Goal: Task Accomplishment & Management: Manage account settings

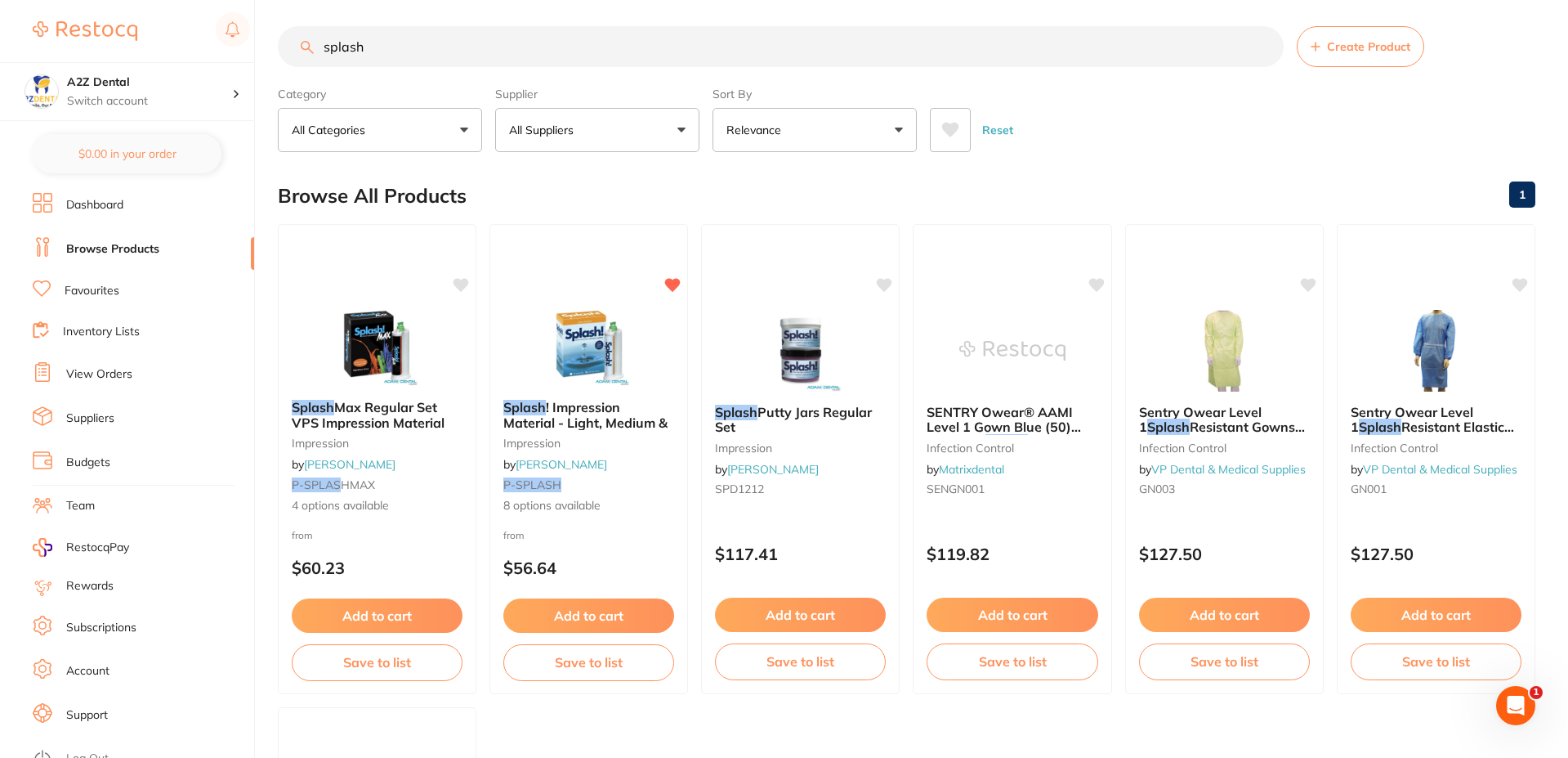
click at [119, 246] on link "Browse Products" at bounding box center [113, 249] width 93 height 16
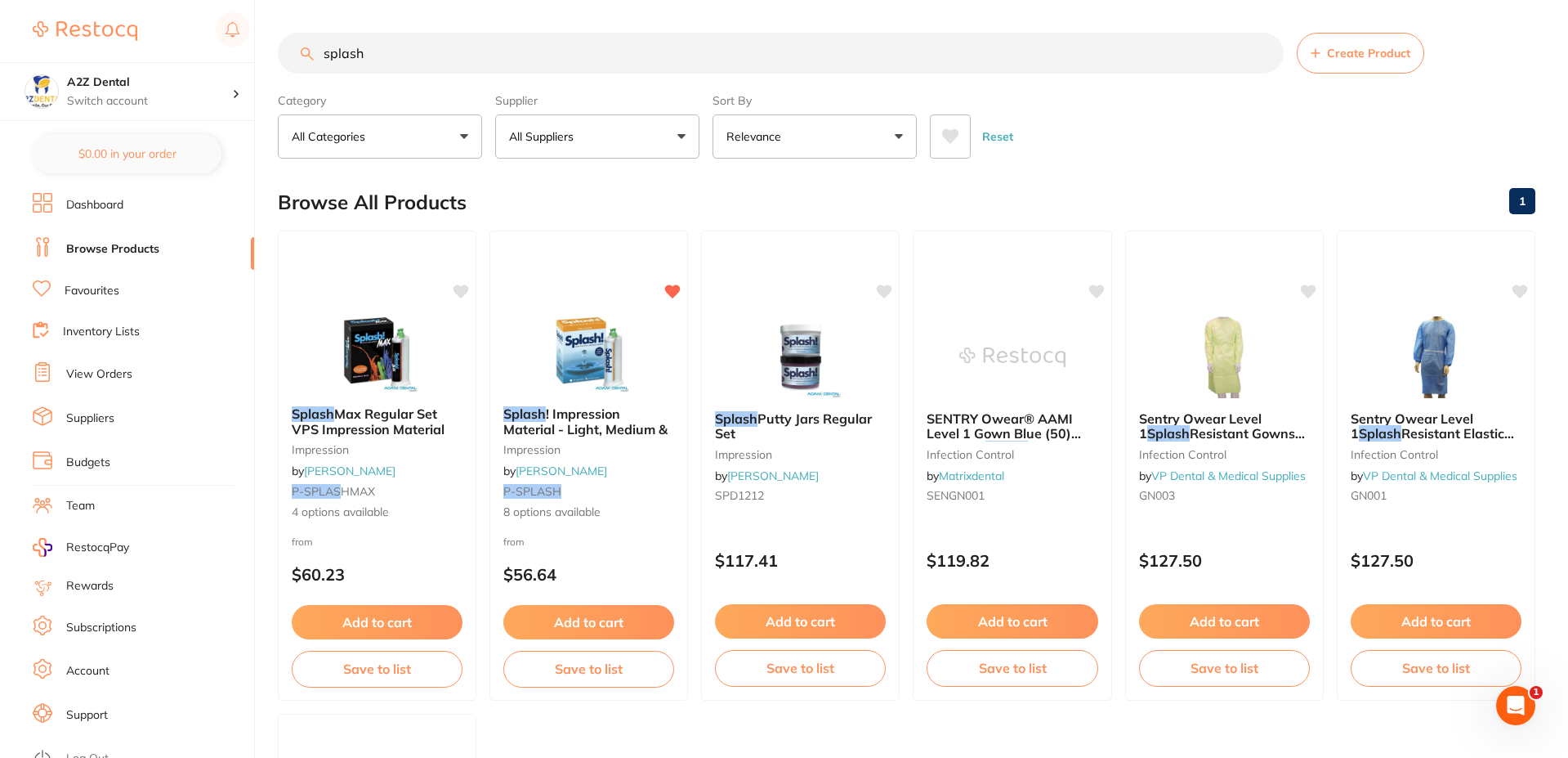
click at [372, 56] on input "splash" at bounding box center [780, 53] width 1006 height 41
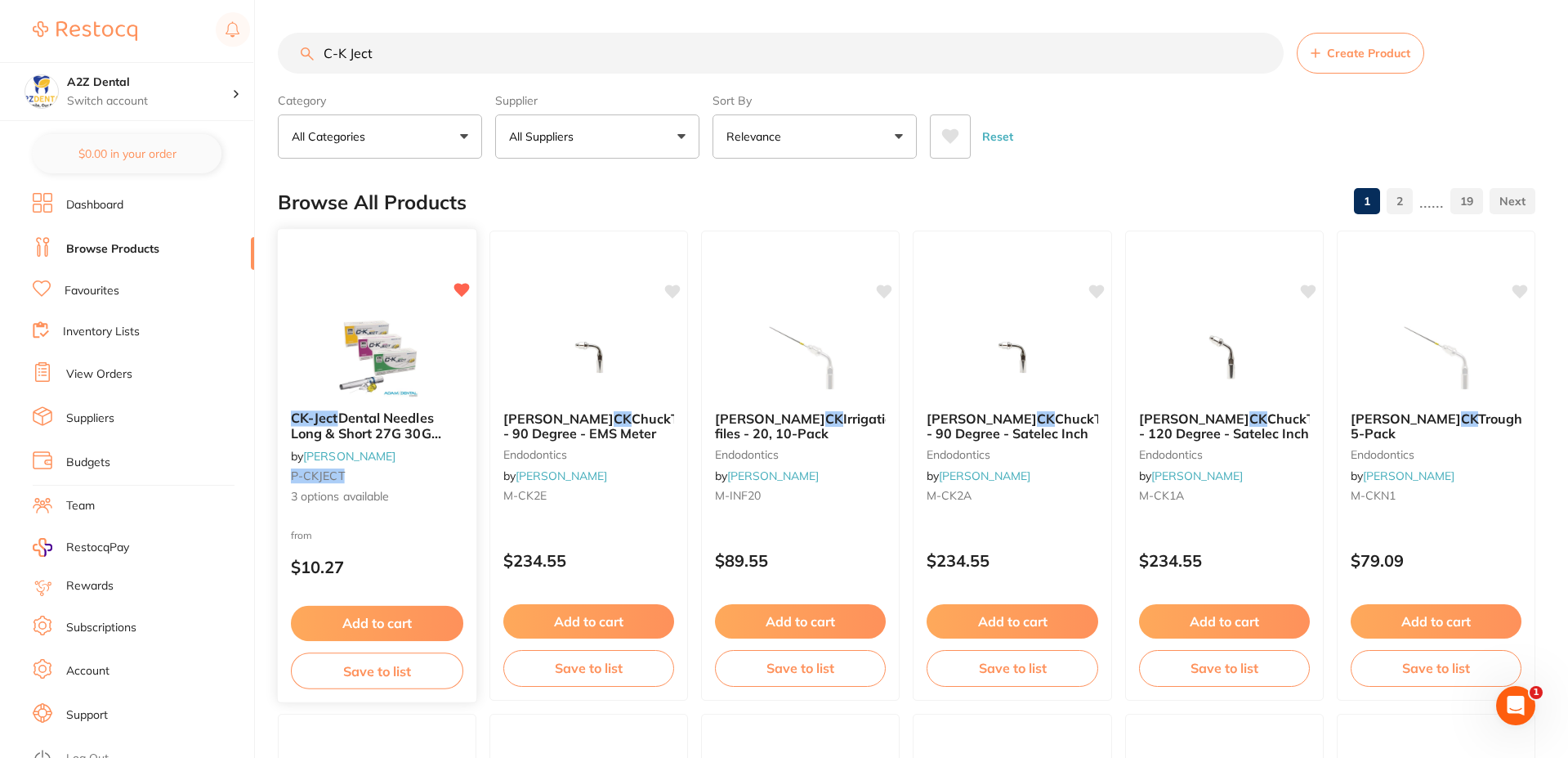
type input "C-K Ject"
click at [341, 494] on span "3 options available" at bounding box center [377, 496] width 173 height 16
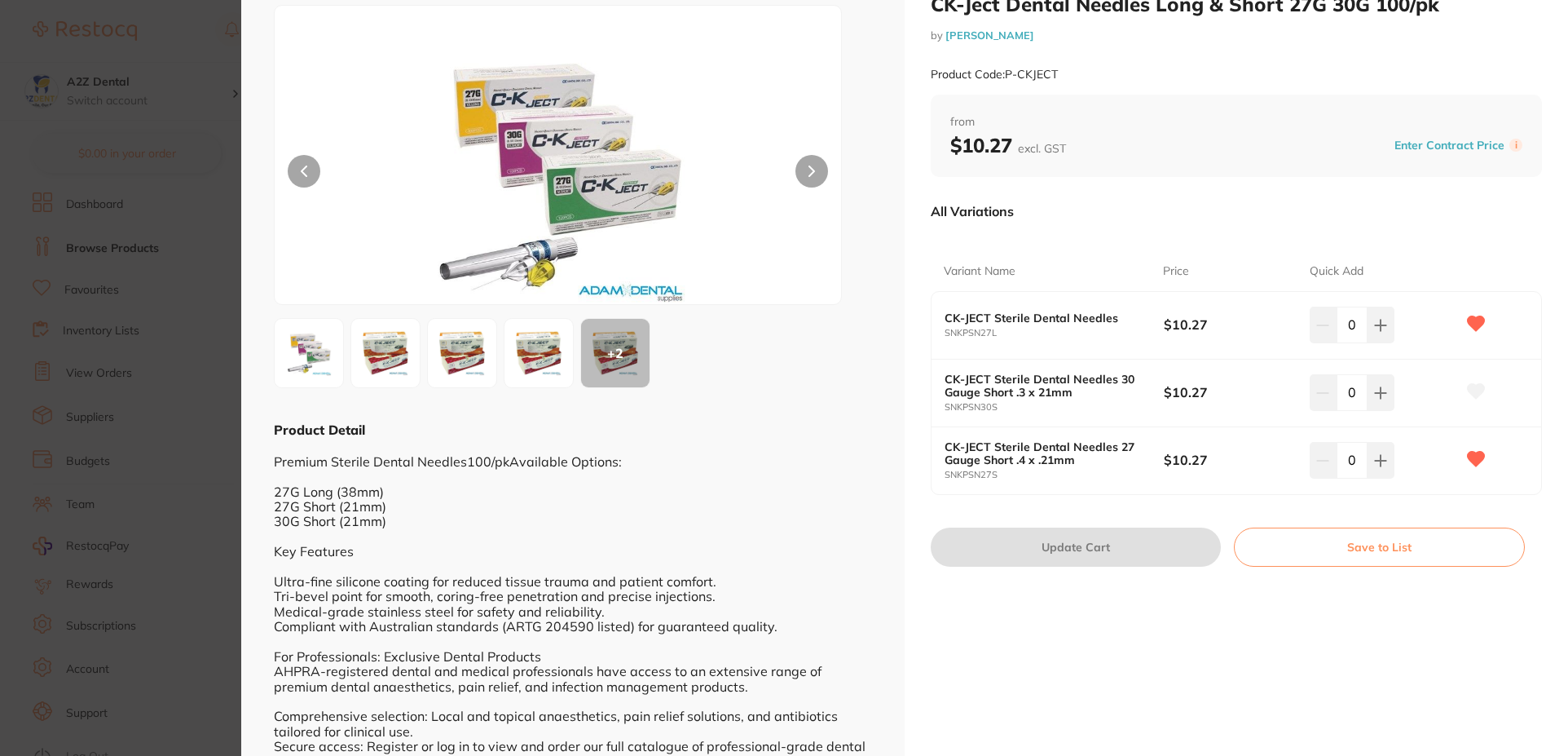
scroll to position [81, 0]
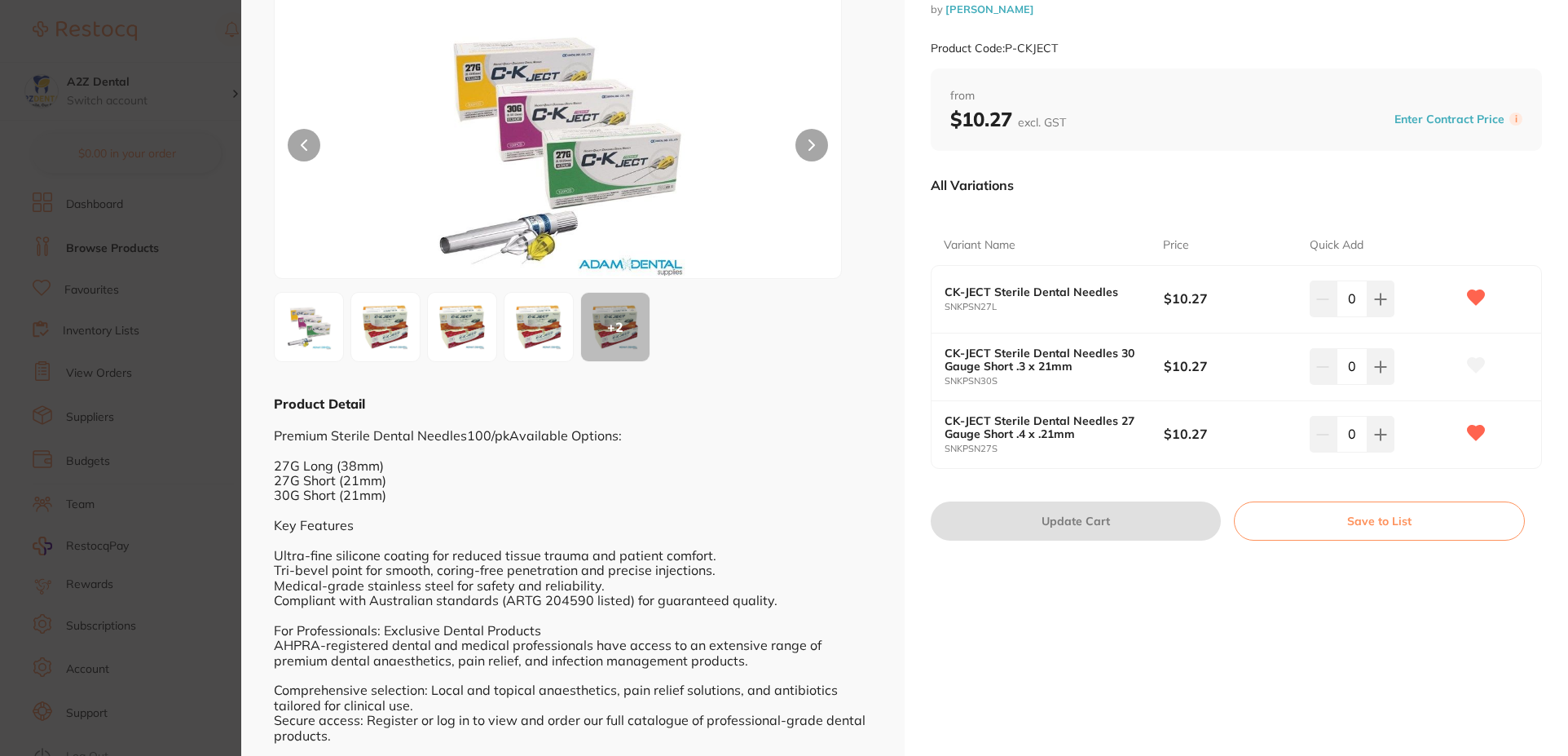
click at [970, 297] on b "CK-JECT Sterile Dental Needles" at bounding box center [1043, 292] width 197 height 13
click at [1021, 291] on b "CK-JECT Sterile Dental Needles" at bounding box center [1043, 292] width 197 height 13
click at [1390, 309] on button at bounding box center [1381, 298] width 27 height 36
type input "1"
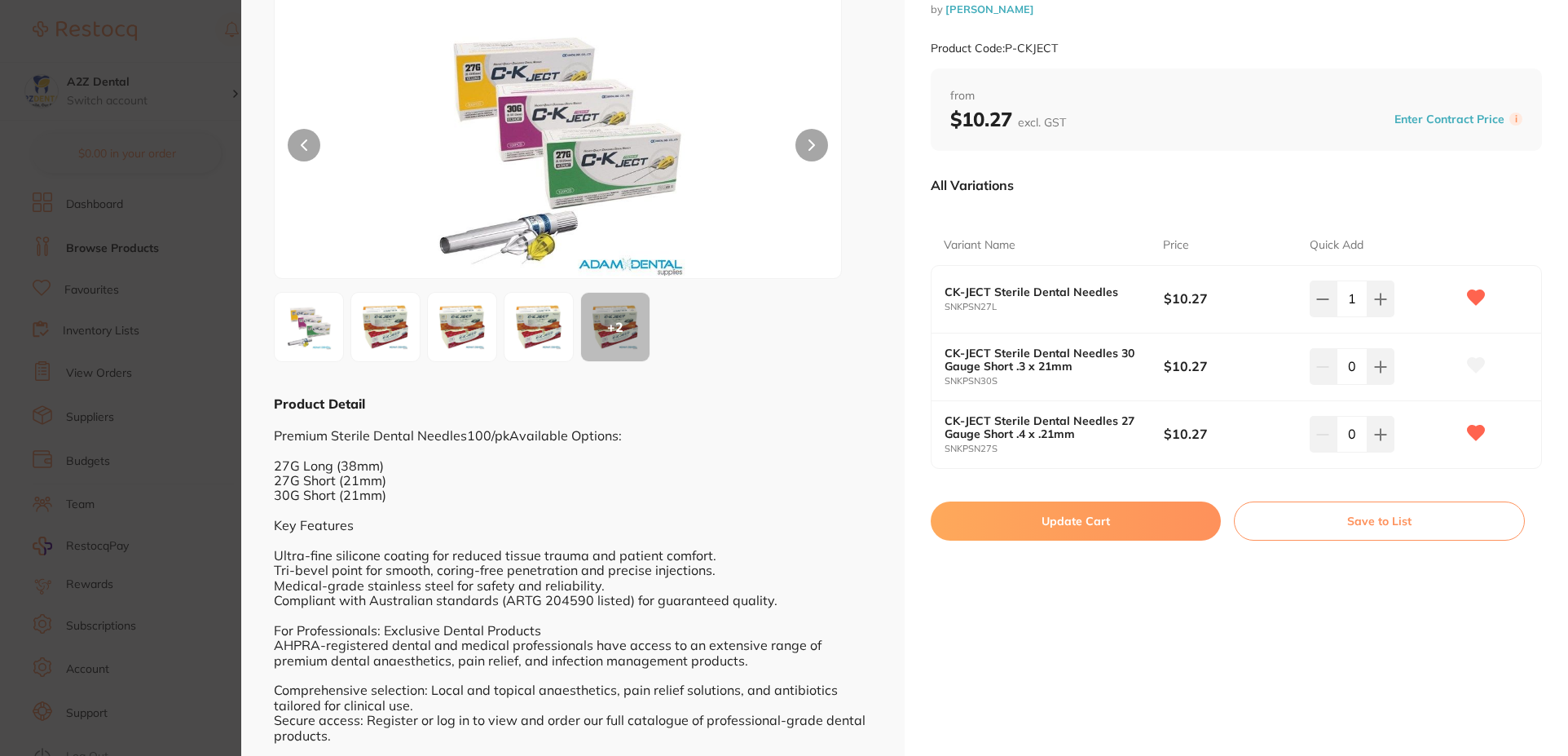
click at [1363, 524] on button "Save to List" at bounding box center [1379, 521] width 291 height 39
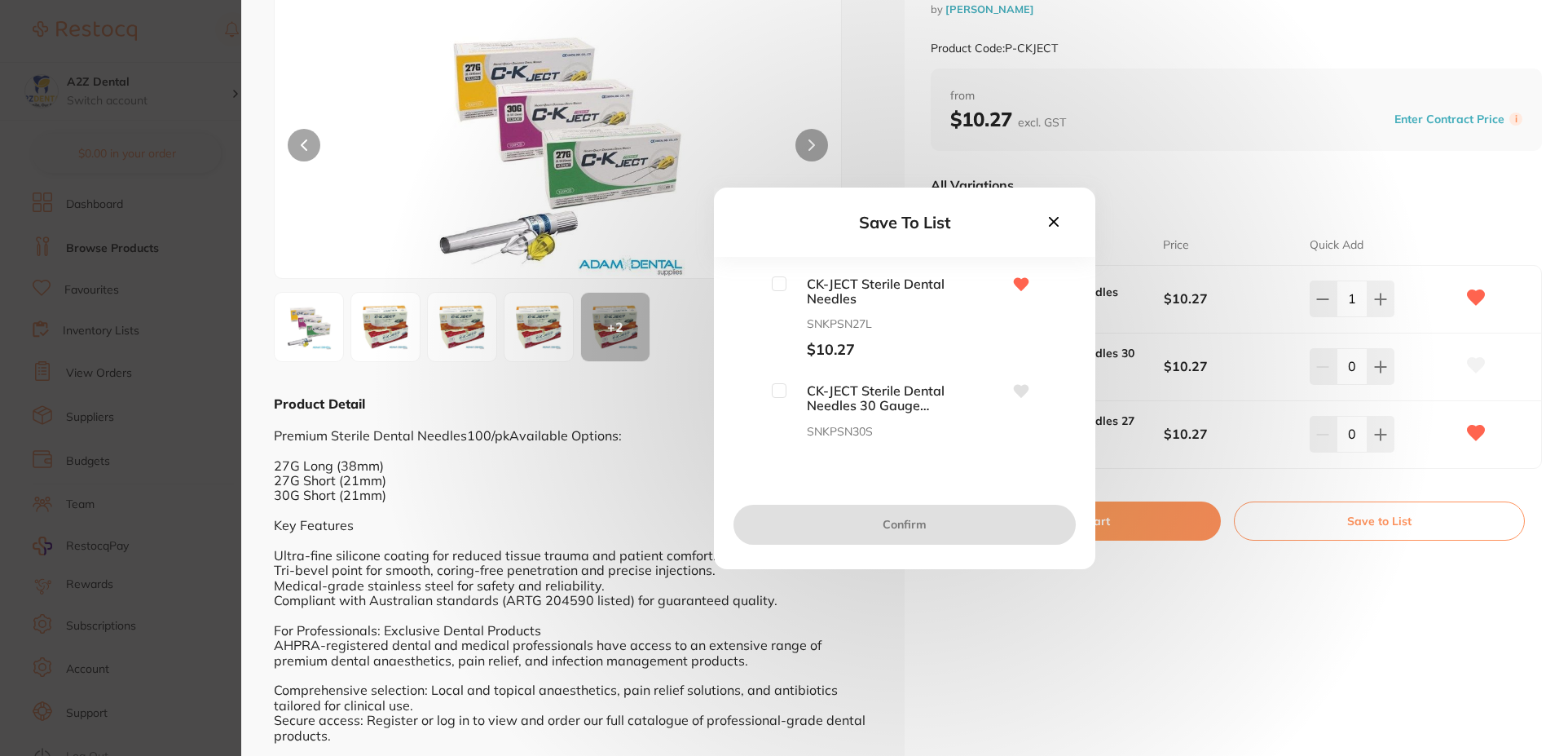
scroll to position [0, 0]
click at [773, 282] on input "checkbox" at bounding box center [779, 284] width 15 height 15
checkbox input "true"
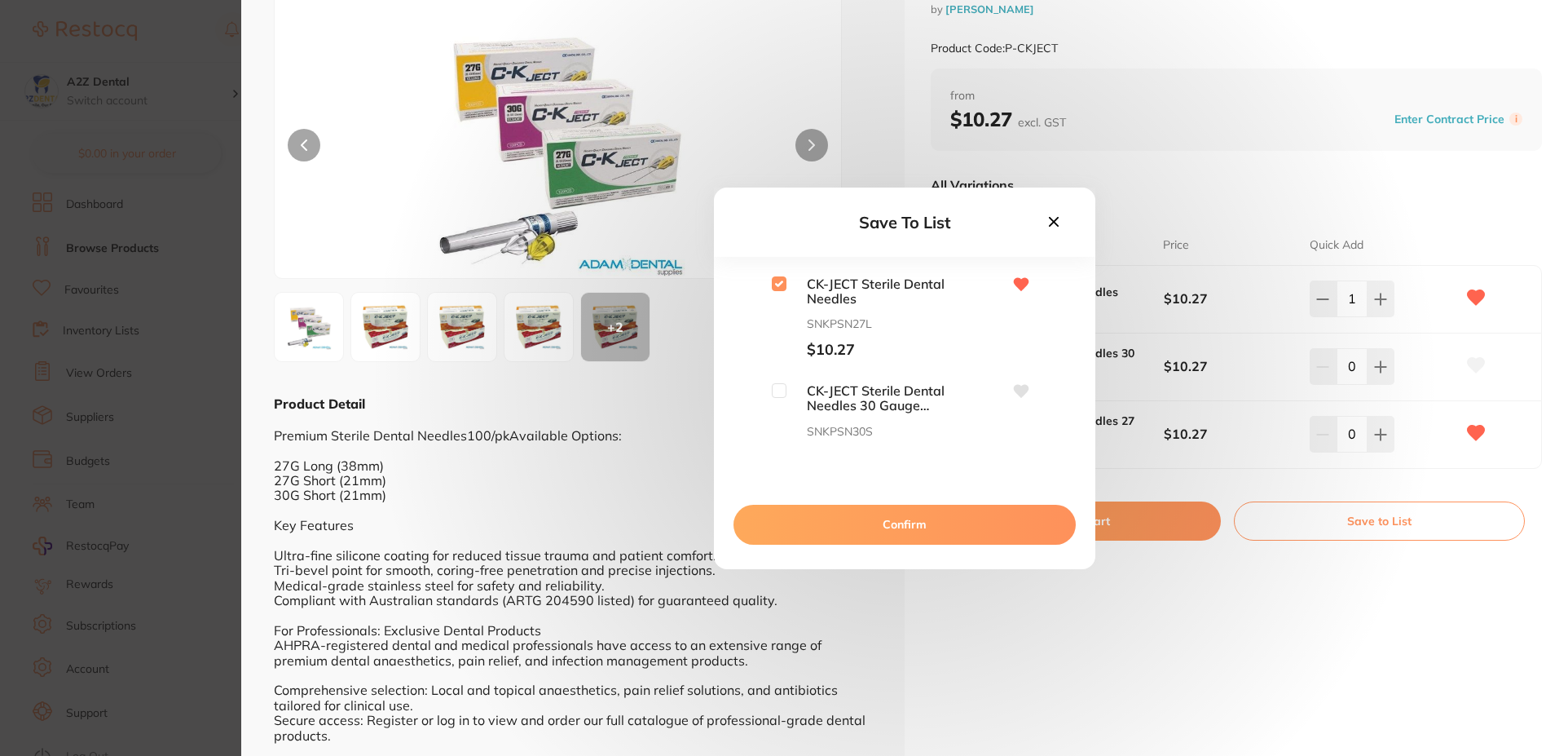
click at [901, 529] on button "Confirm" at bounding box center [904, 524] width 342 height 39
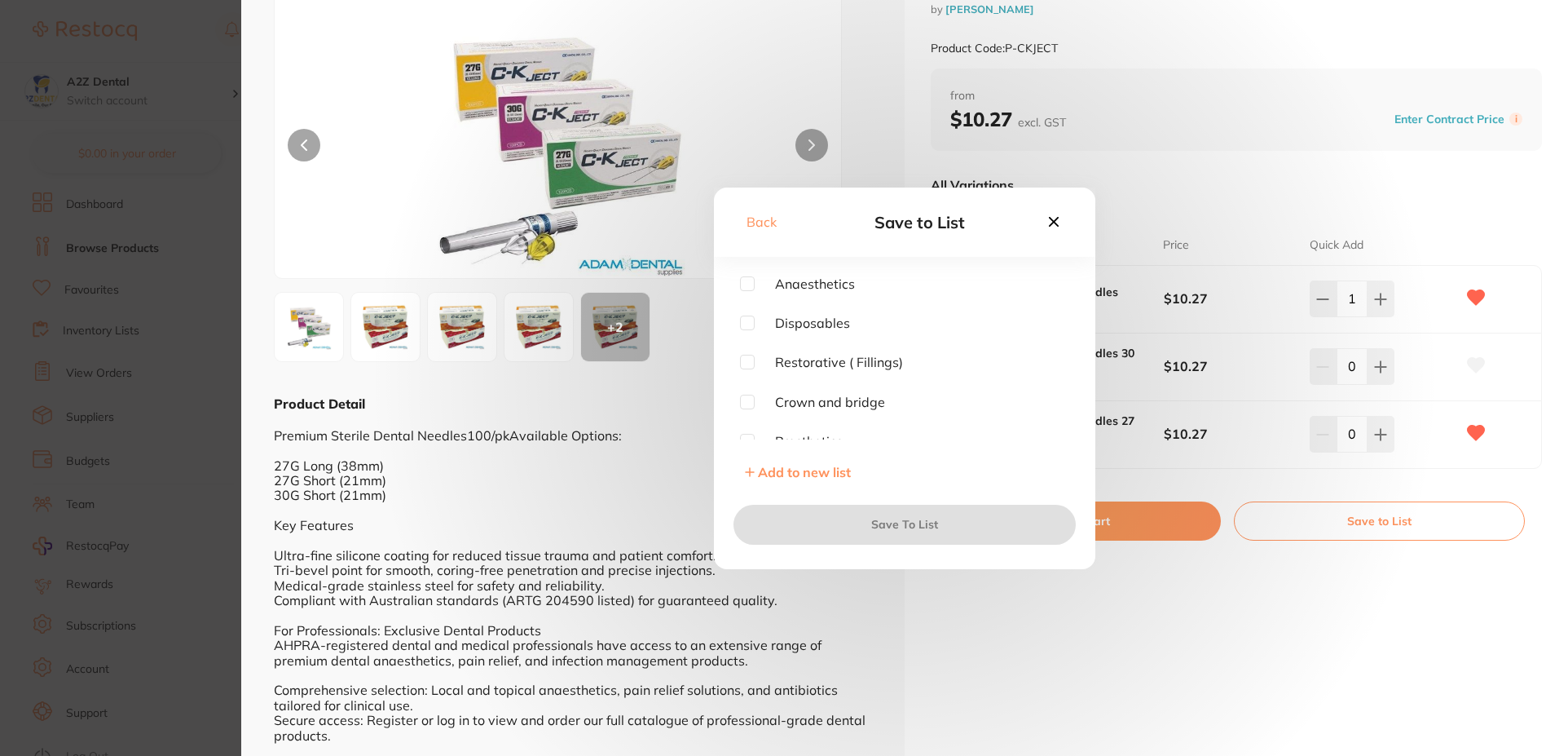
click at [750, 281] on input "checkbox" at bounding box center [747, 284] width 15 height 15
checkbox input "true"
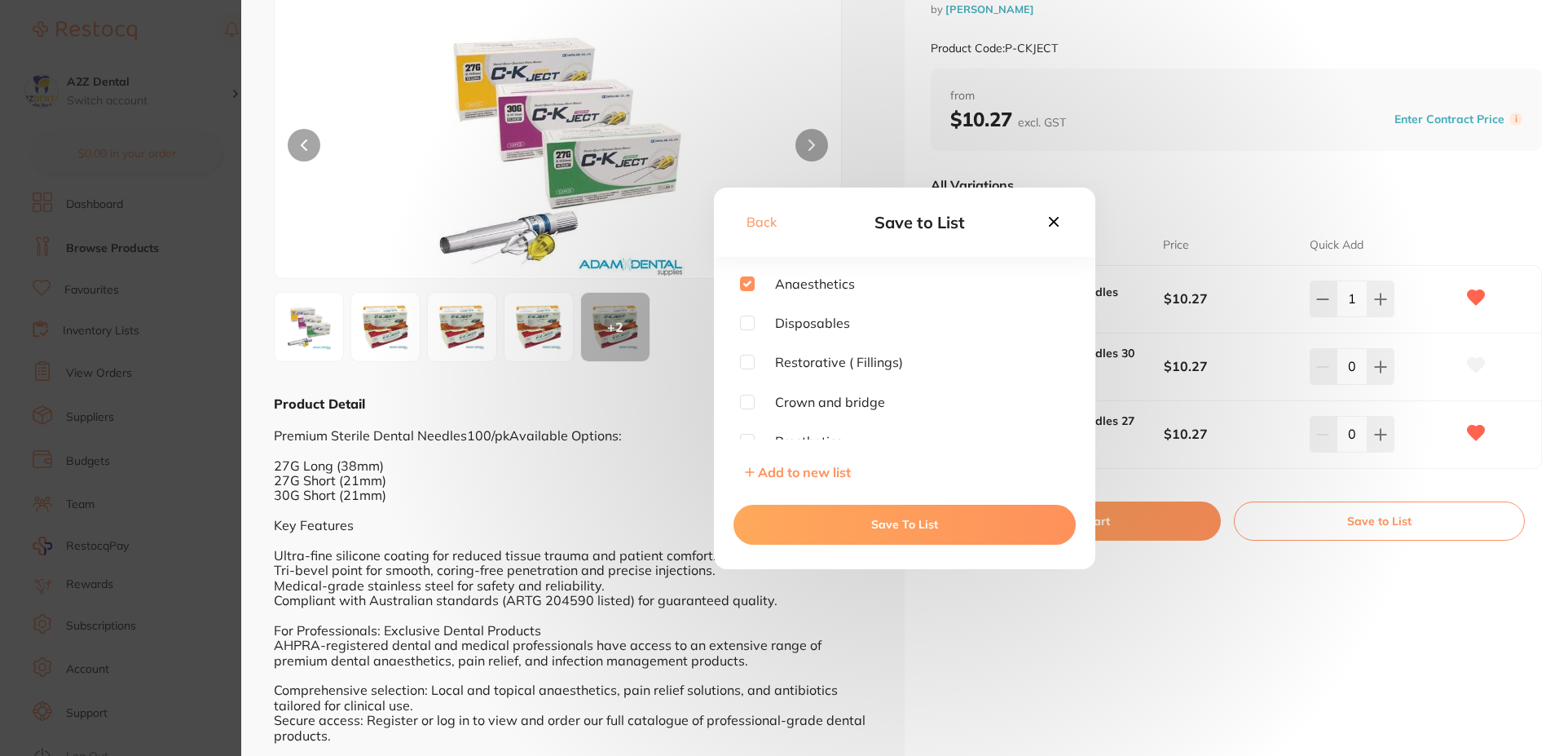
click at [913, 523] on button "Save To List" at bounding box center [904, 524] width 342 height 39
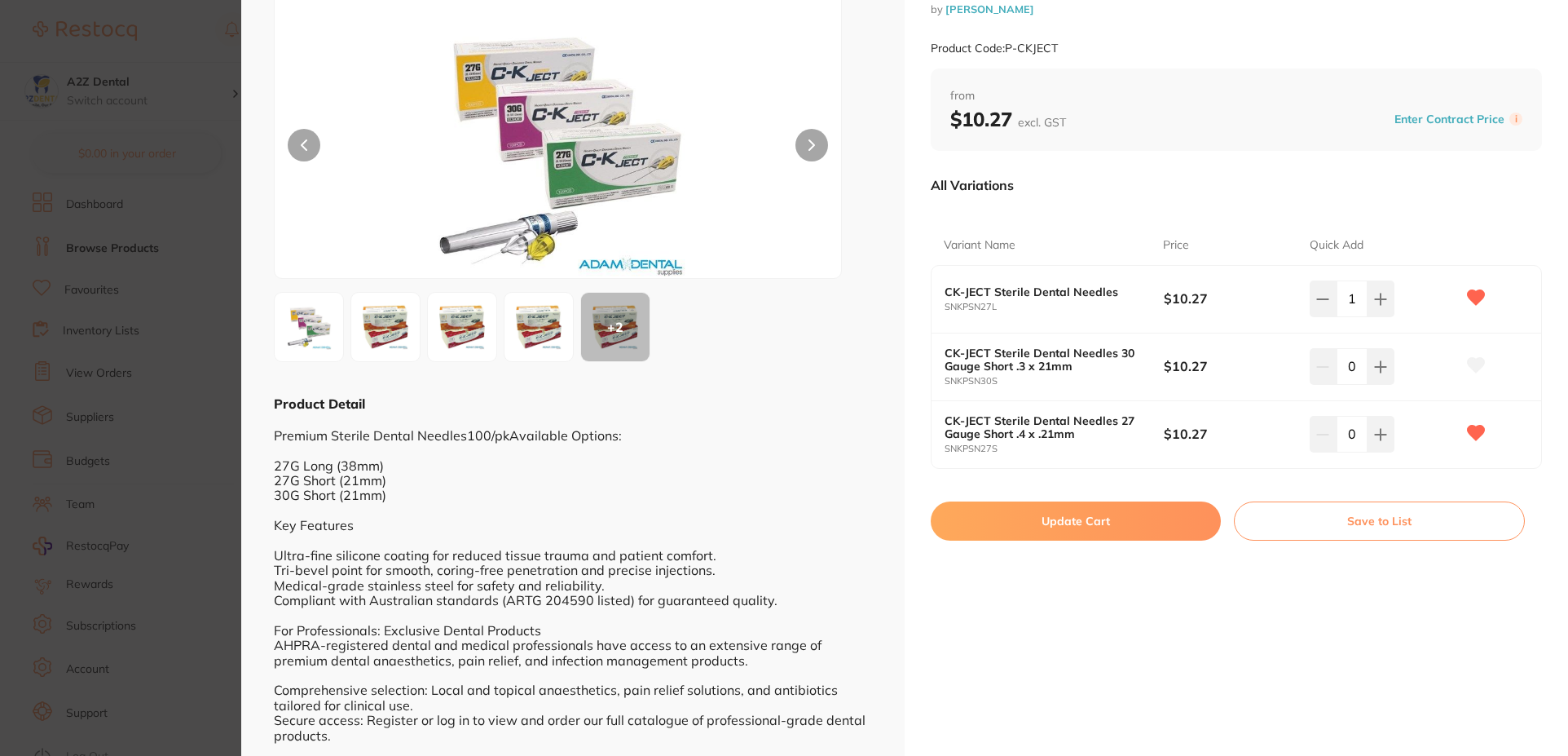
click at [125, 247] on section "CK-Ject Dental Needles Long & Short 27G 30G 100/pk by [PERSON_NAME] Product Cod…" at bounding box center [784, 378] width 1568 height 756
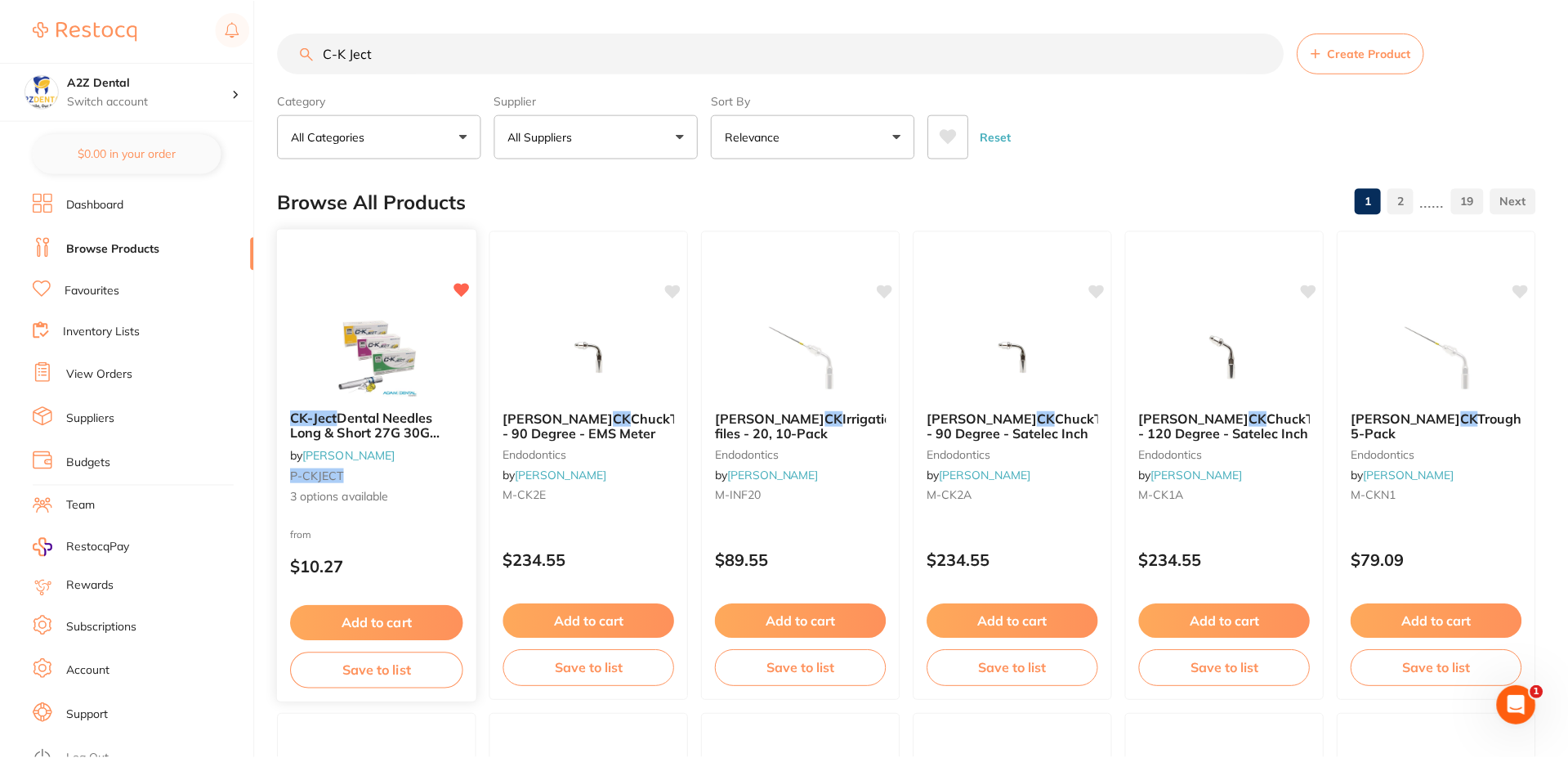
scroll to position [6, 0]
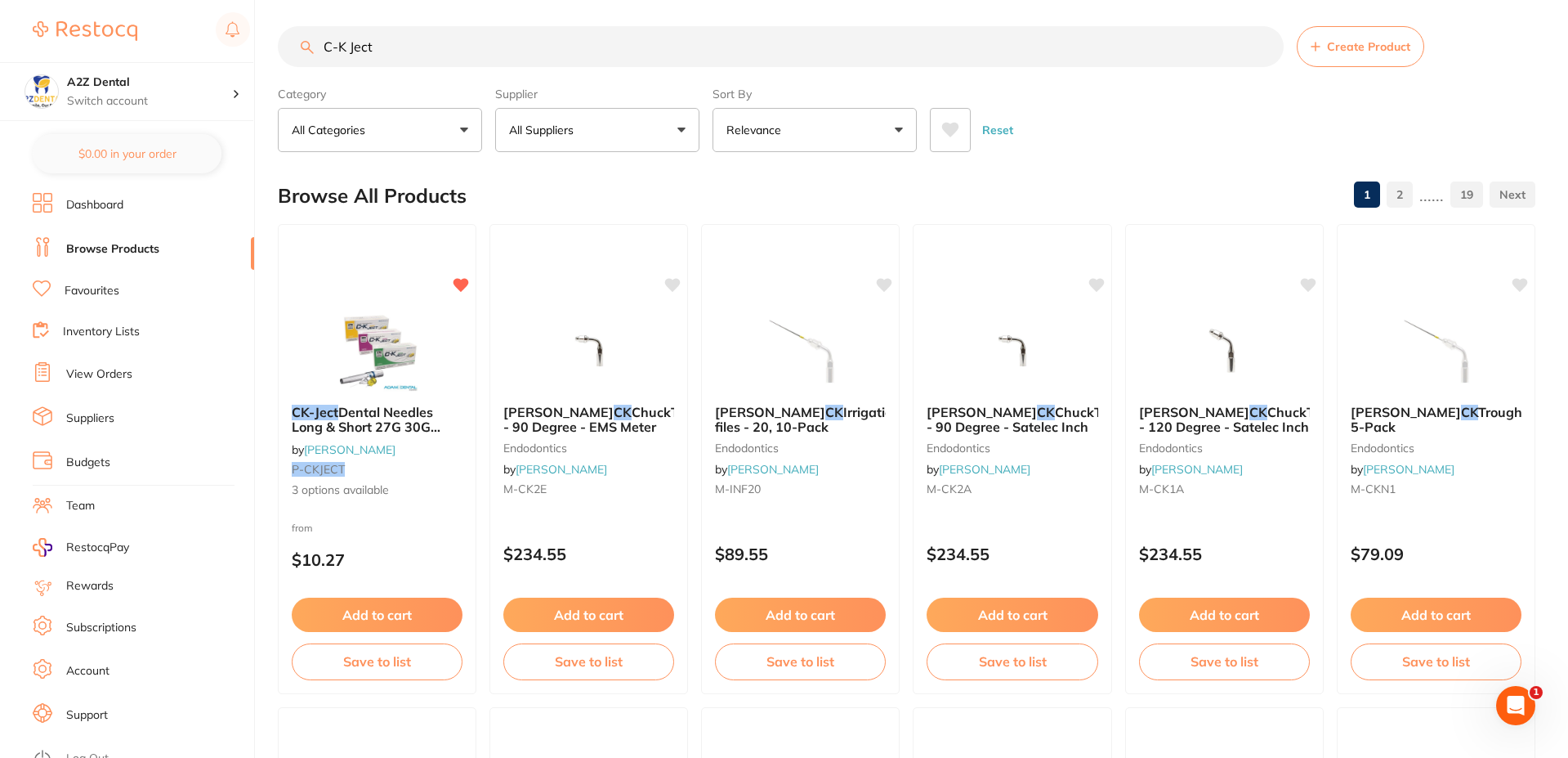
click at [394, 49] on input "C-K Ject" at bounding box center [780, 47] width 1006 height 41
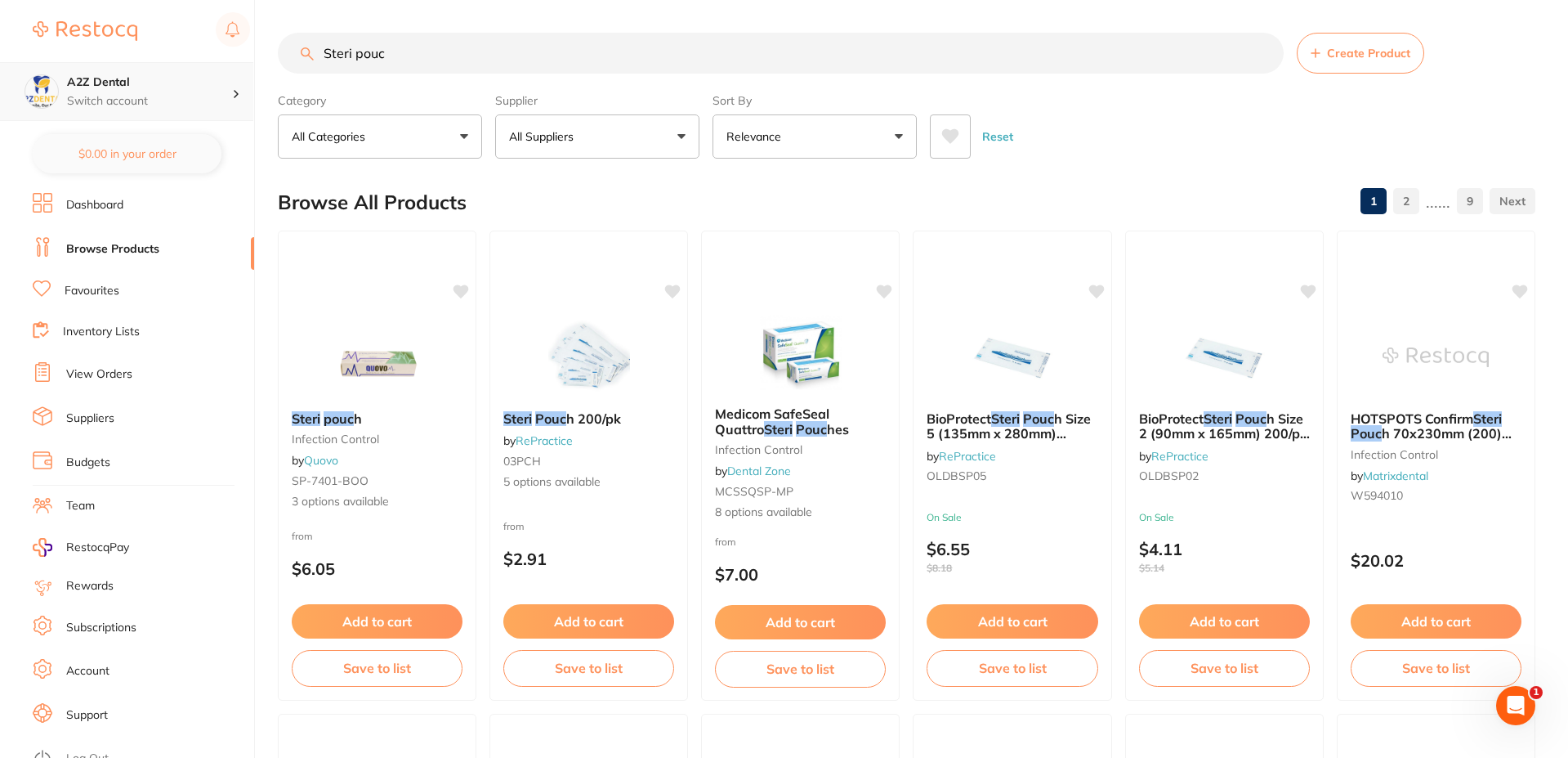
scroll to position [0, 0]
click at [400, 52] on input "Steri pouc" at bounding box center [780, 53] width 1006 height 41
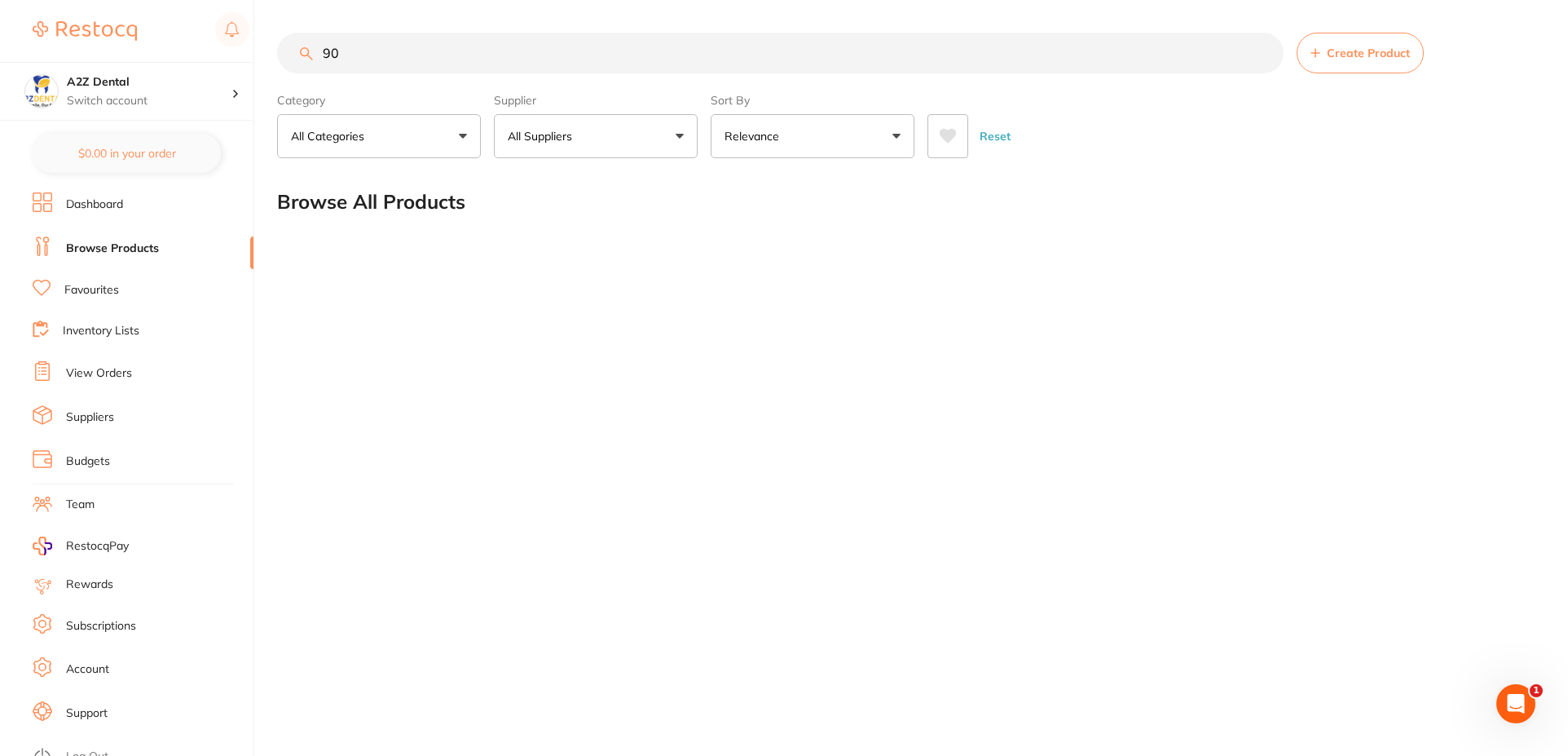
type input "9"
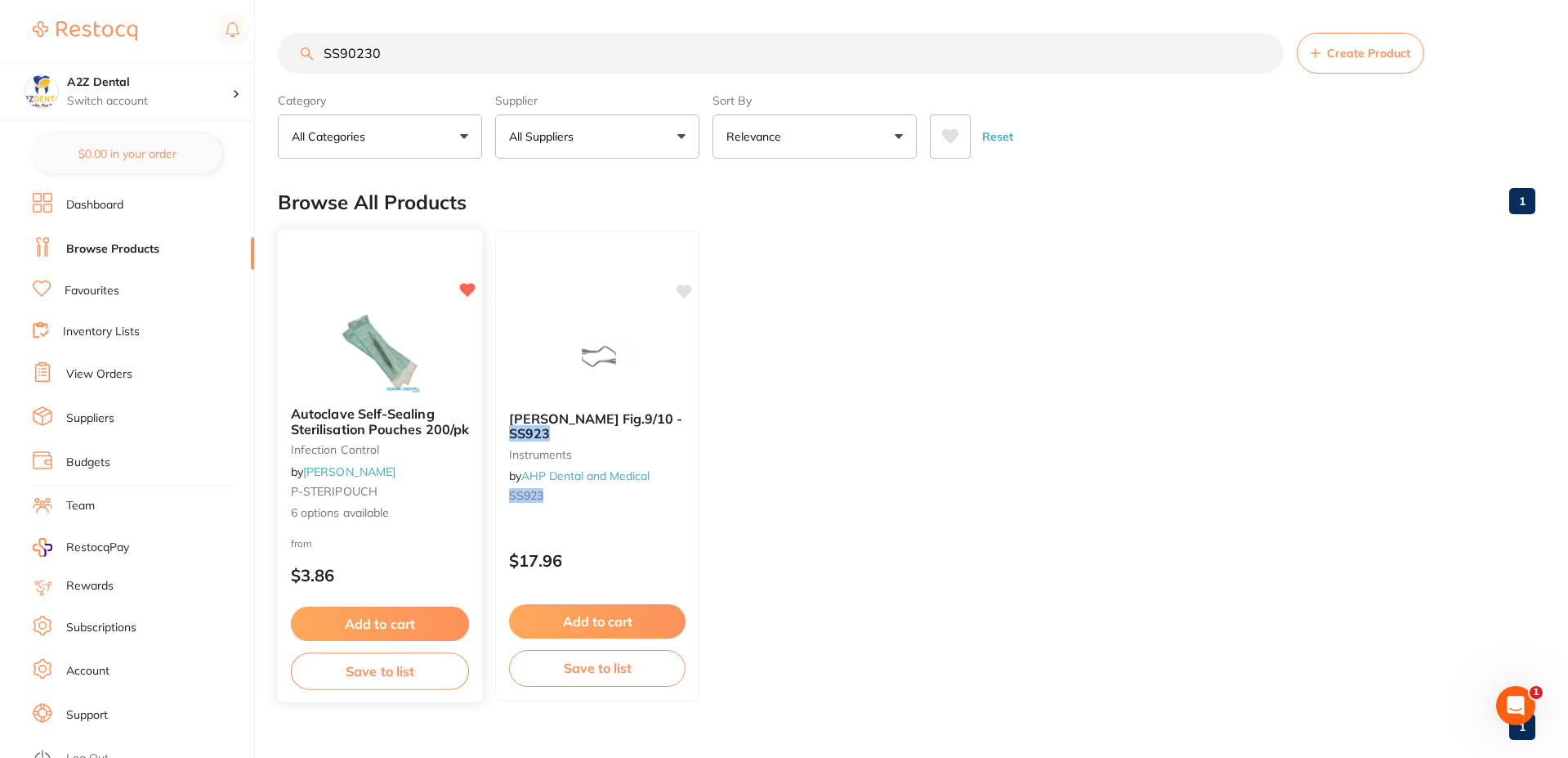
type input "SS90230"
click at [357, 512] on span "6 options available" at bounding box center [379, 512] width 178 height 16
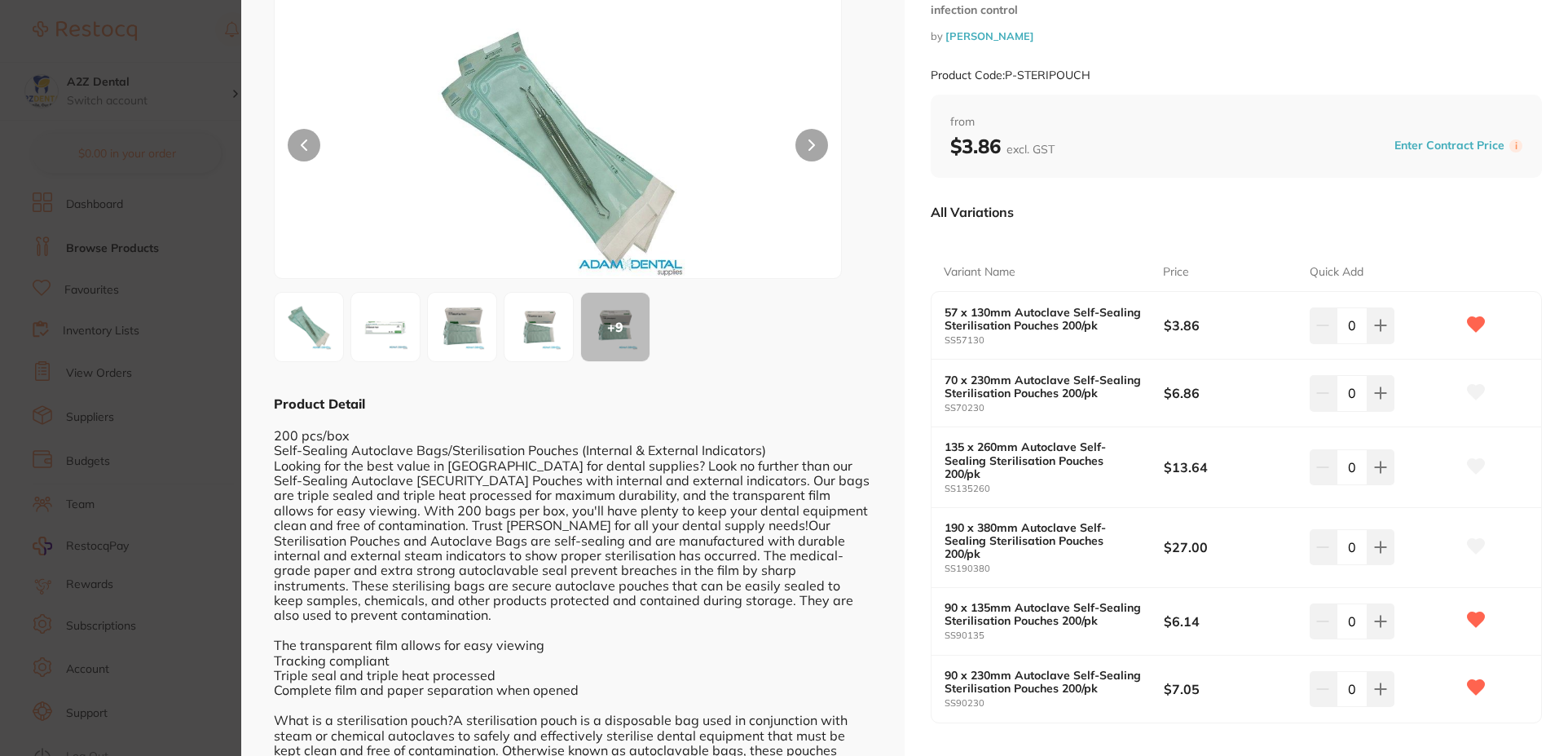
scroll to position [163, 0]
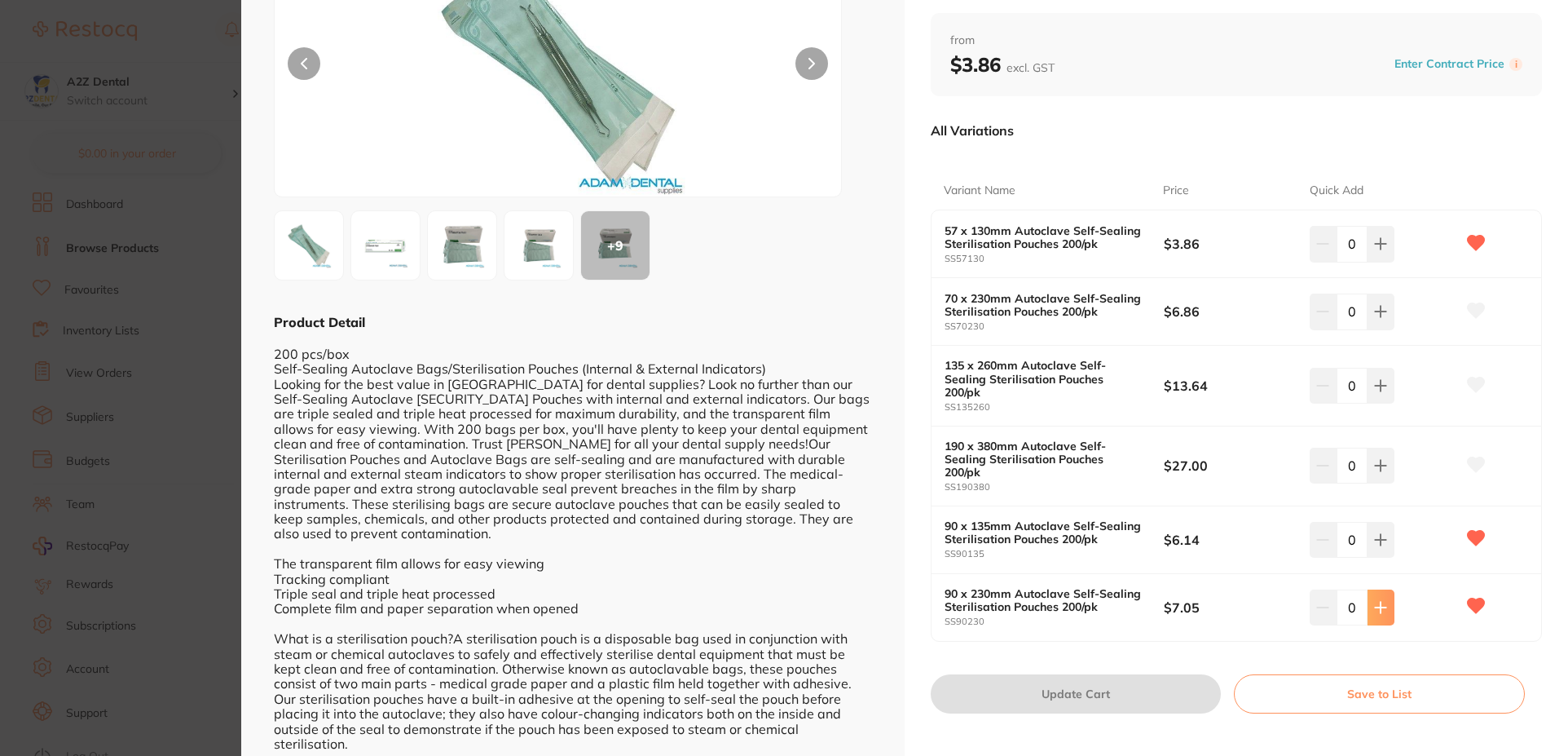
click at [1377, 607] on icon at bounding box center [1380, 607] width 11 height 11
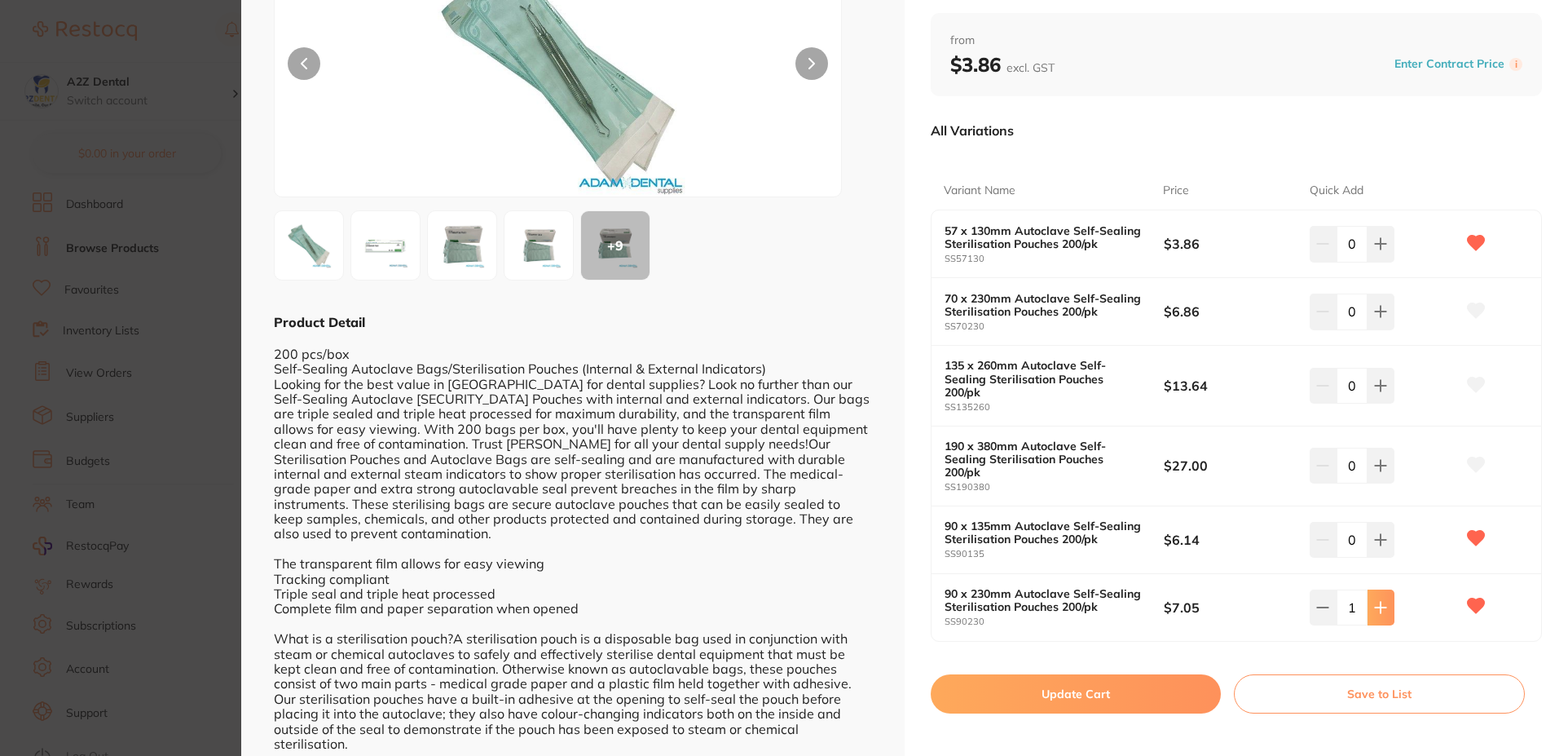
click at [1377, 607] on icon at bounding box center [1380, 607] width 11 height 11
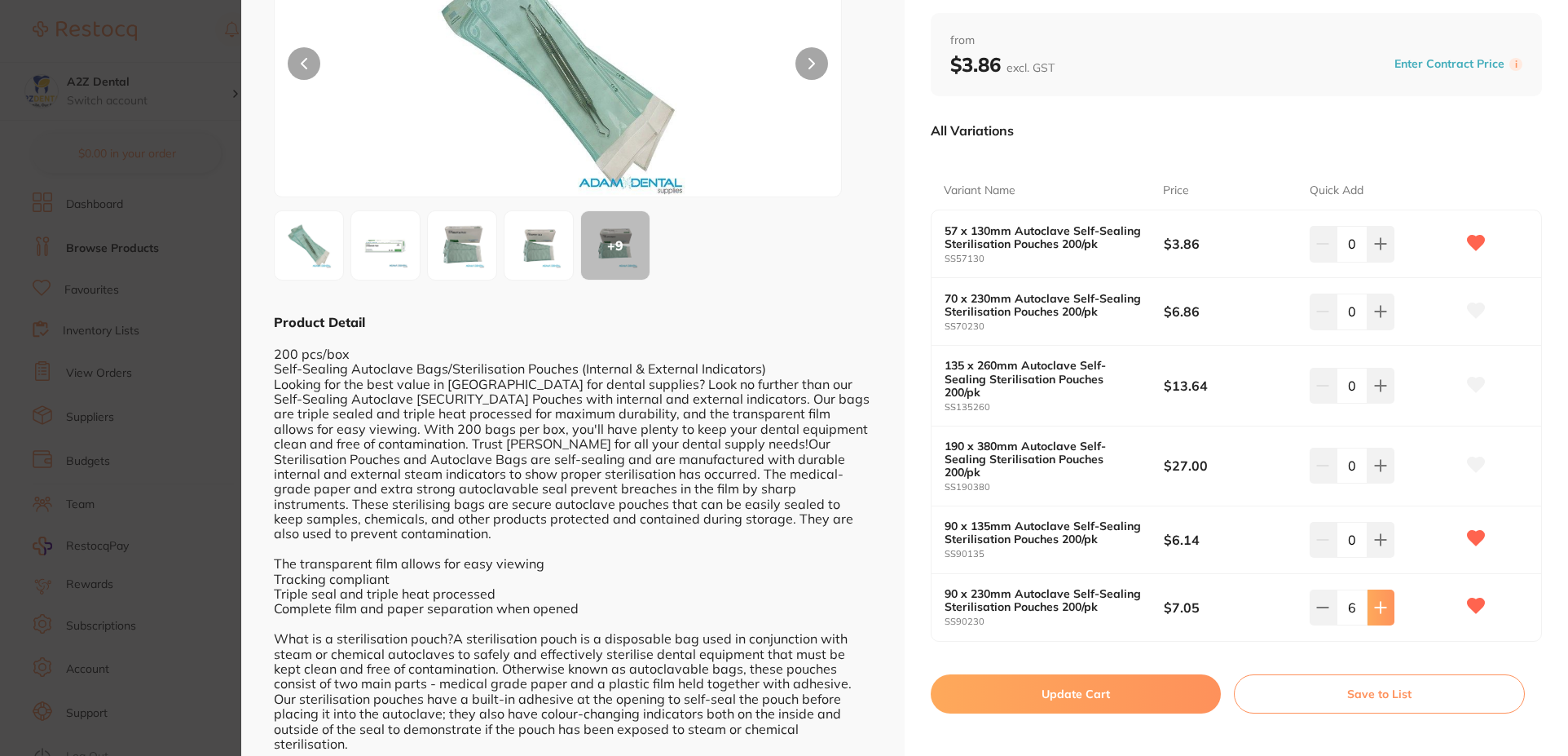
click at [1377, 607] on icon at bounding box center [1380, 607] width 11 height 11
type input "7"
click at [1374, 698] on button "Save to List" at bounding box center [1379, 693] width 291 height 39
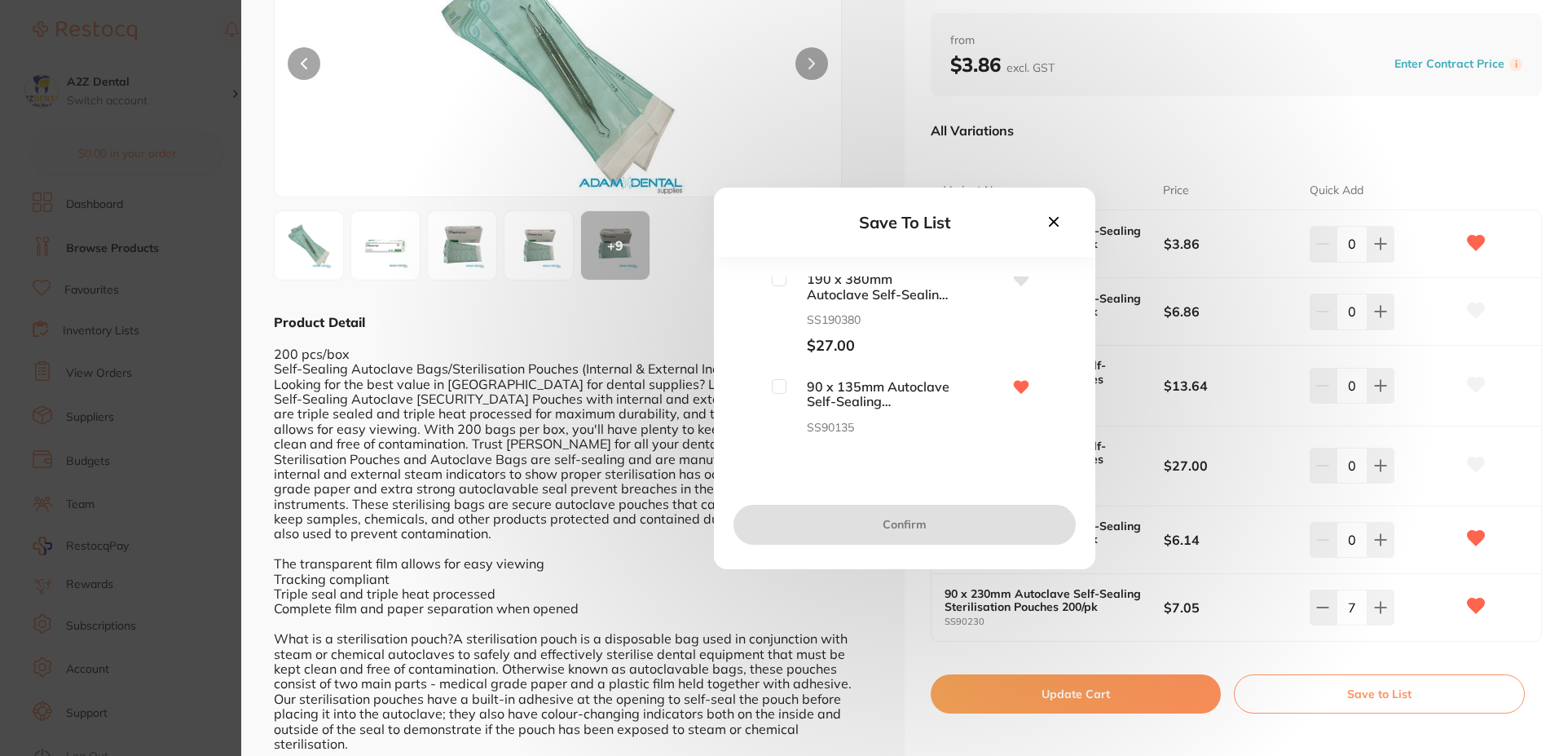
scroll to position [408, 0]
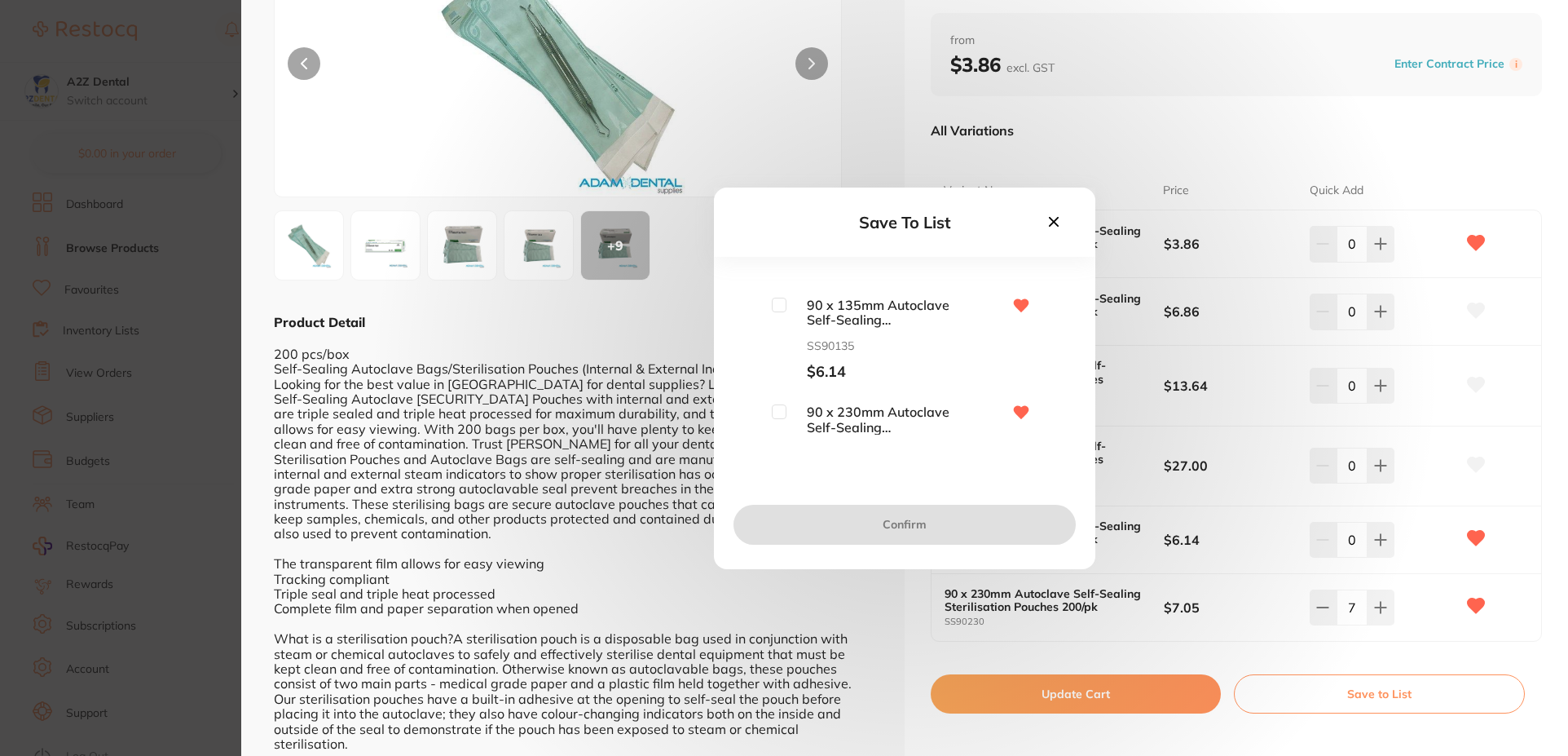
click at [780, 410] on input "checkbox" at bounding box center [779, 411] width 15 height 15
checkbox input "true"
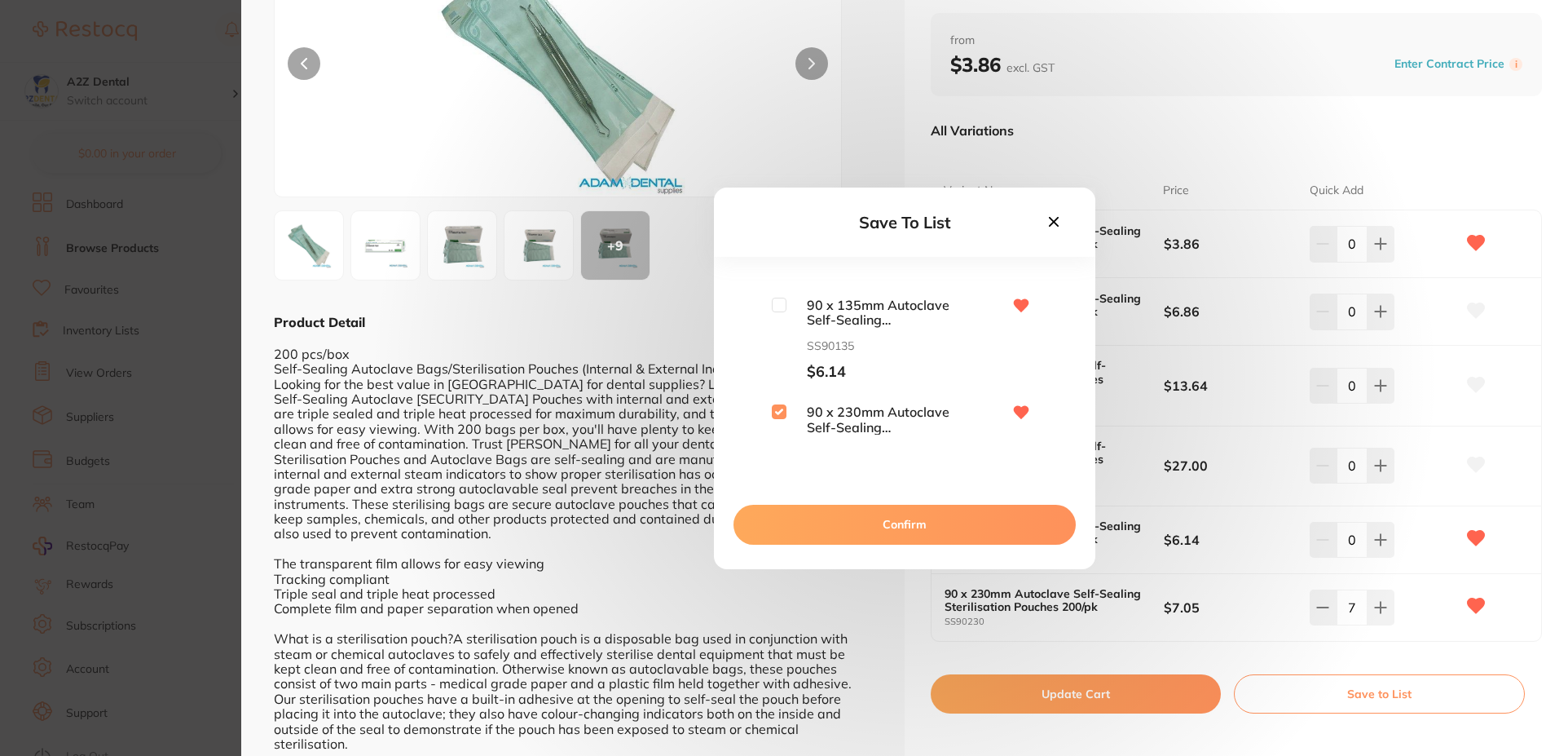
click at [909, 531] on button "Confirm" at bounding box center [904, 524] width 342 height 39
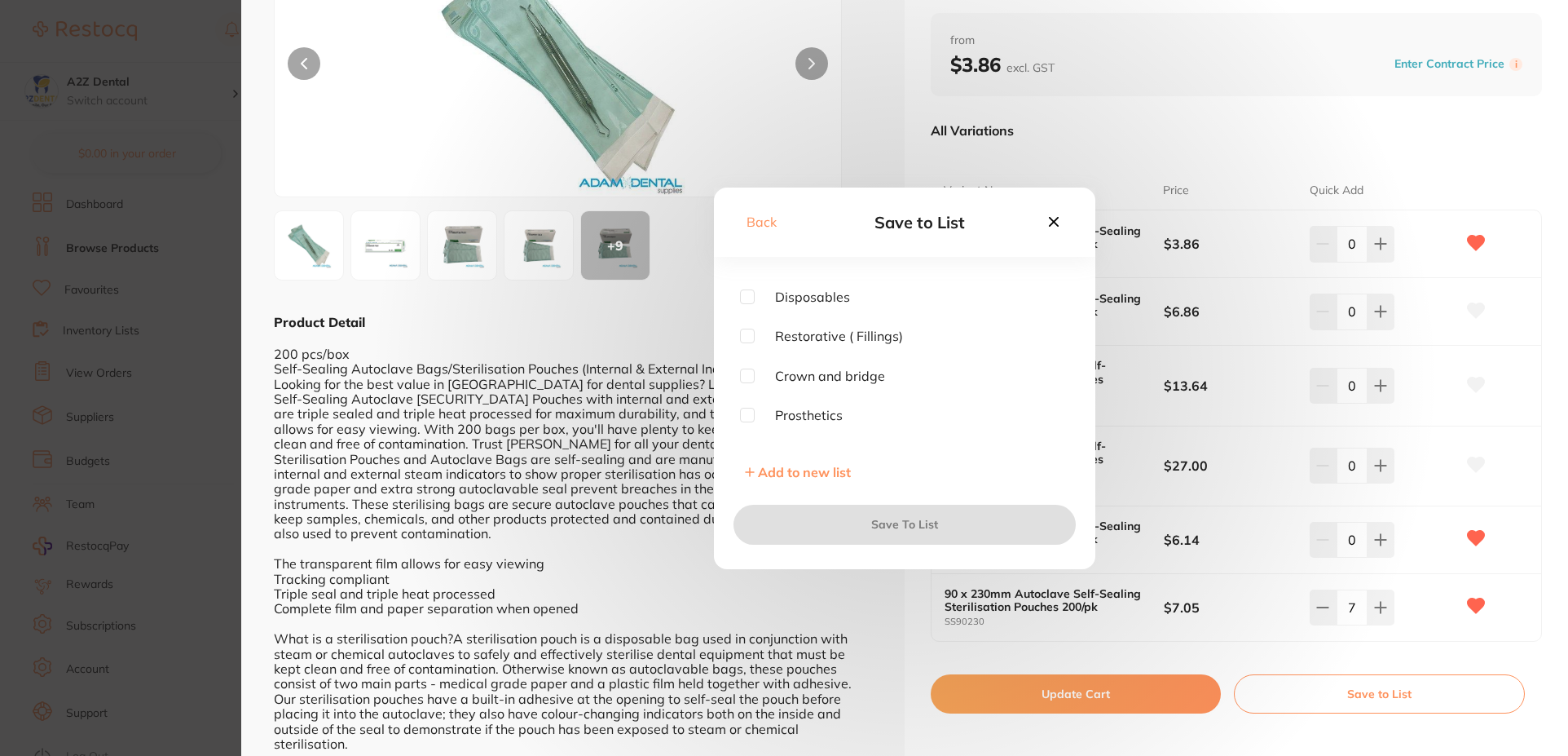
scroll to position [6, 0]
click at [747, 317] on input "checkbox" at bounding box center [747, 316] width 15 height 15
checkbox input "true"
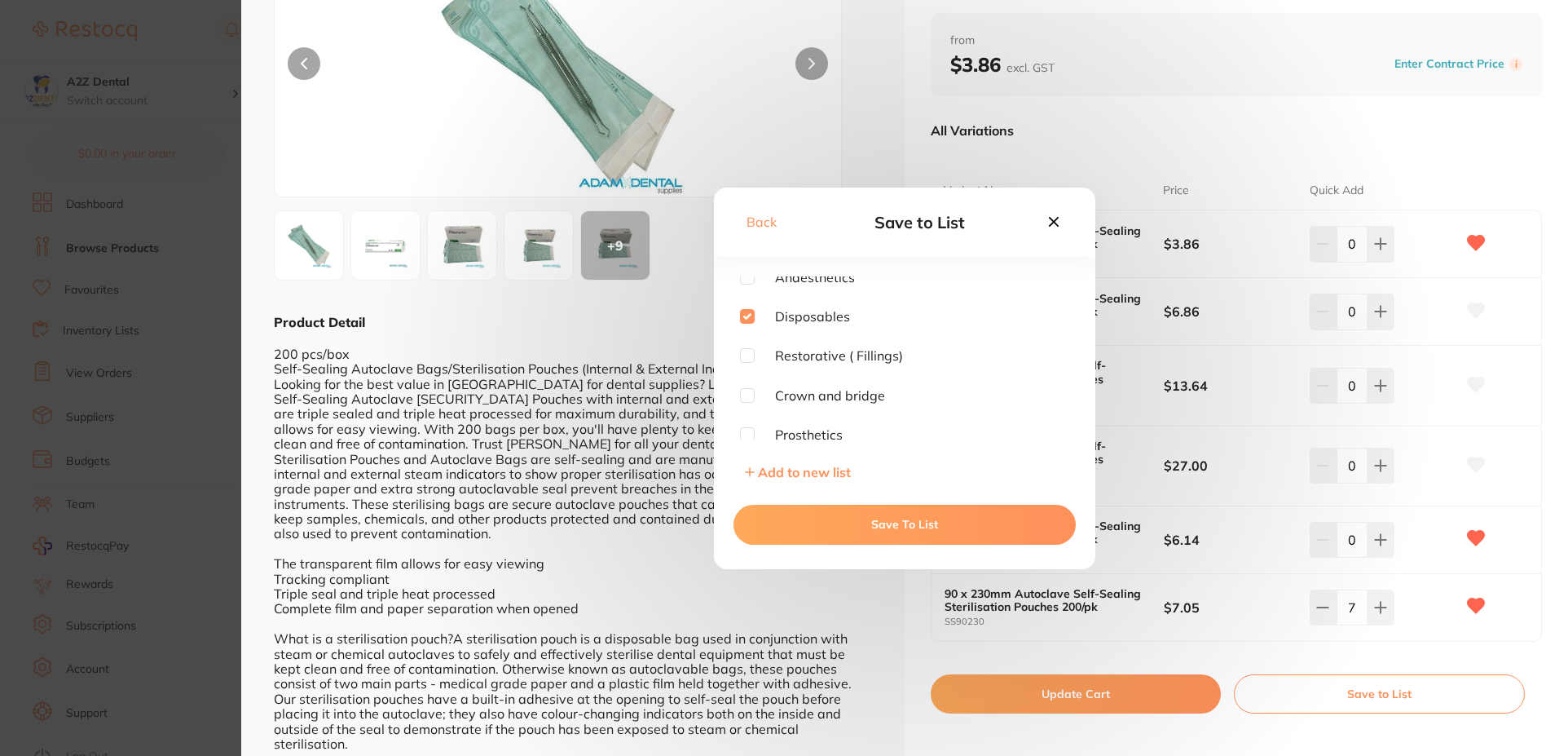
click at [917, 529] on button "Save To List" at bounding box center [904, 524] width 342 height 39
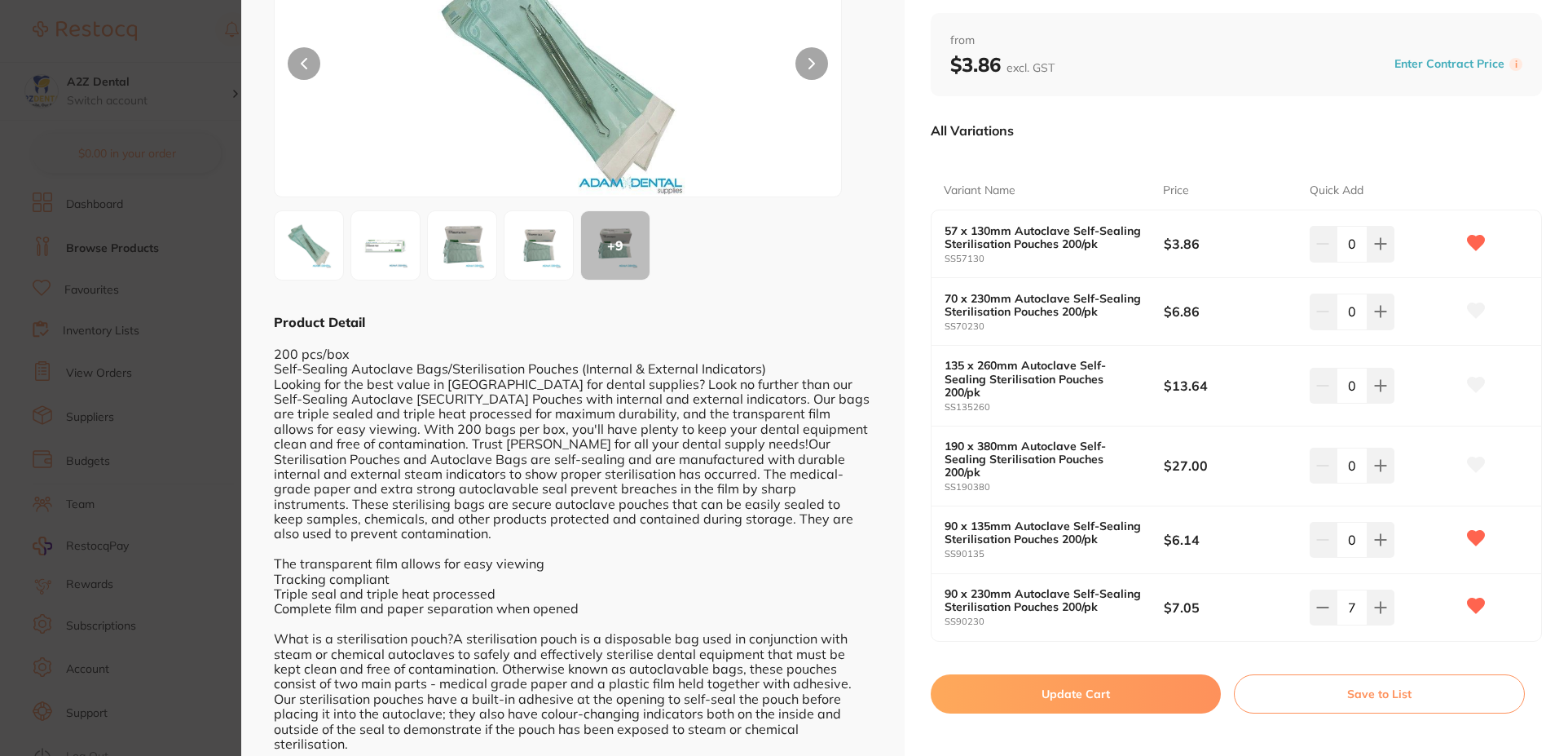
click at [132, 28] on section "Autoclave [SECURITY_DATA] Sterilisation Pouches 200/pk infection control by [PE…" at bounding box center [784, 378] width 1568 height 756
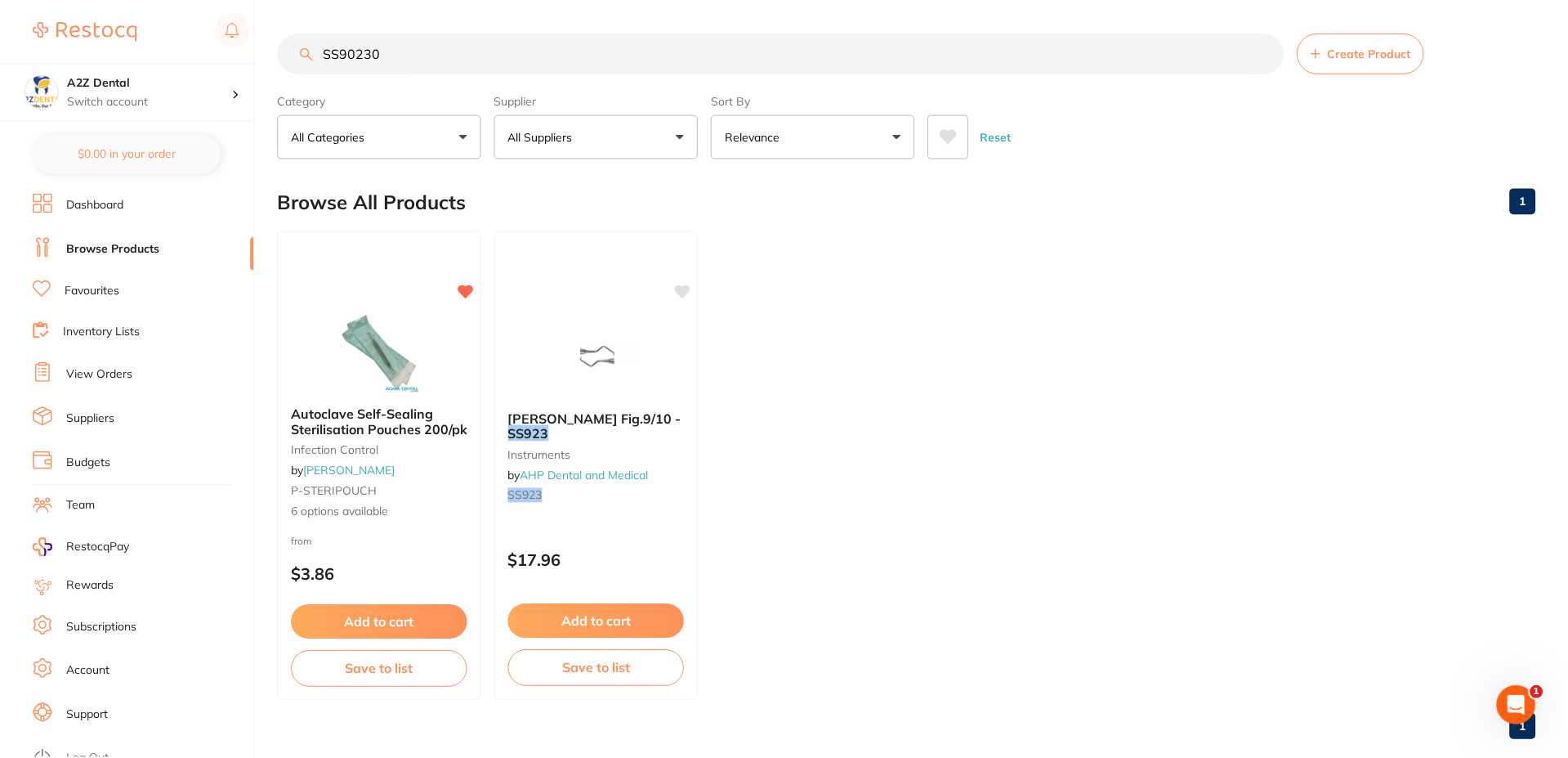
scroll to position [2, 0]
click at [95, 330] on link "Inventory Lists" at bounding box center [101, 332] width 77 height 16
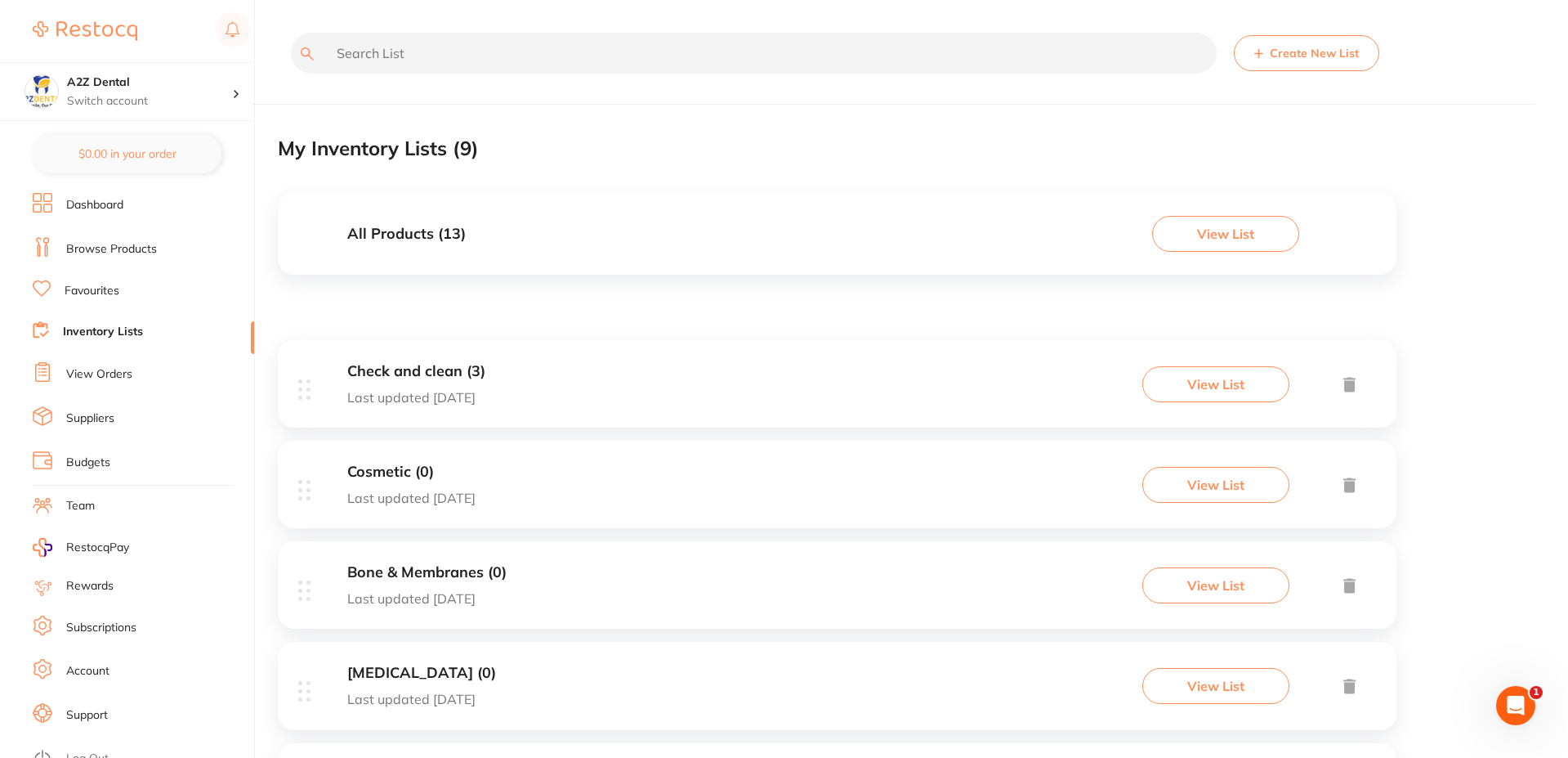
click at [1229, 390] on button "View List" at bounding box center [1216, 384] width 147 height 36
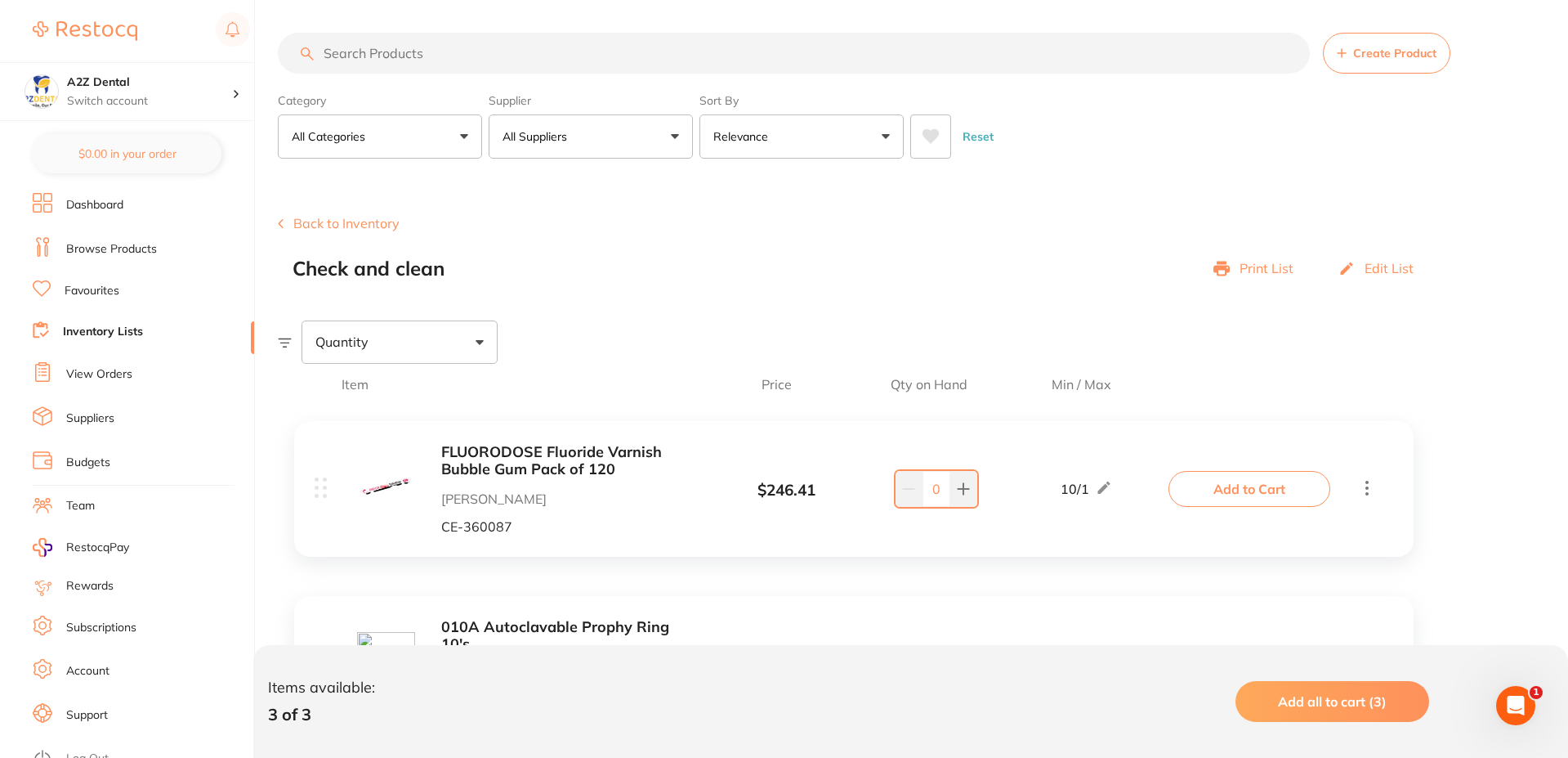
click at [466, 136] on button "All Categories" at bounding box center [379, 137] width 204 height 44
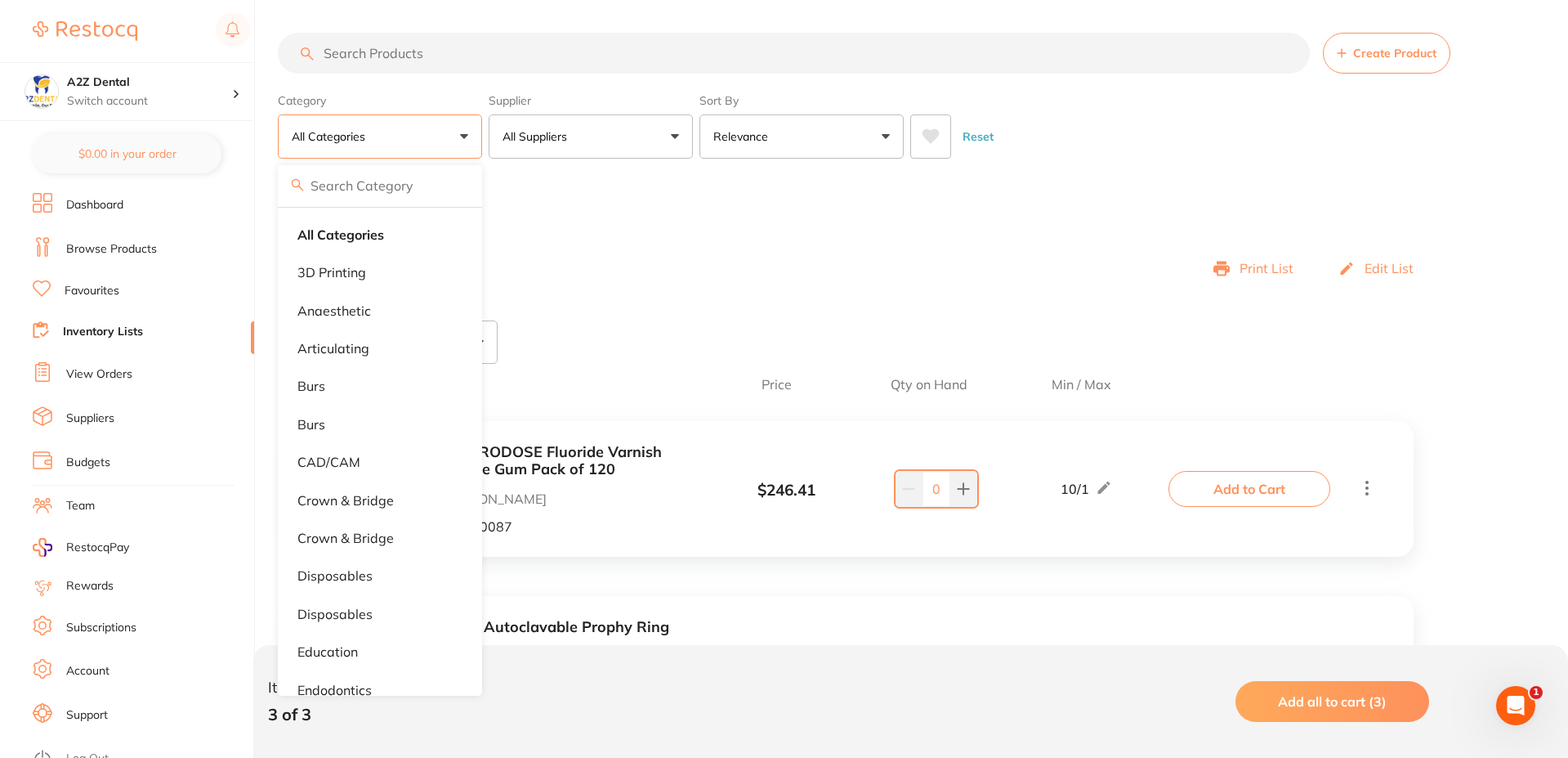
click at [466, 136] on button "All Categories" at bounding box center [379, 137] width 204 height 44
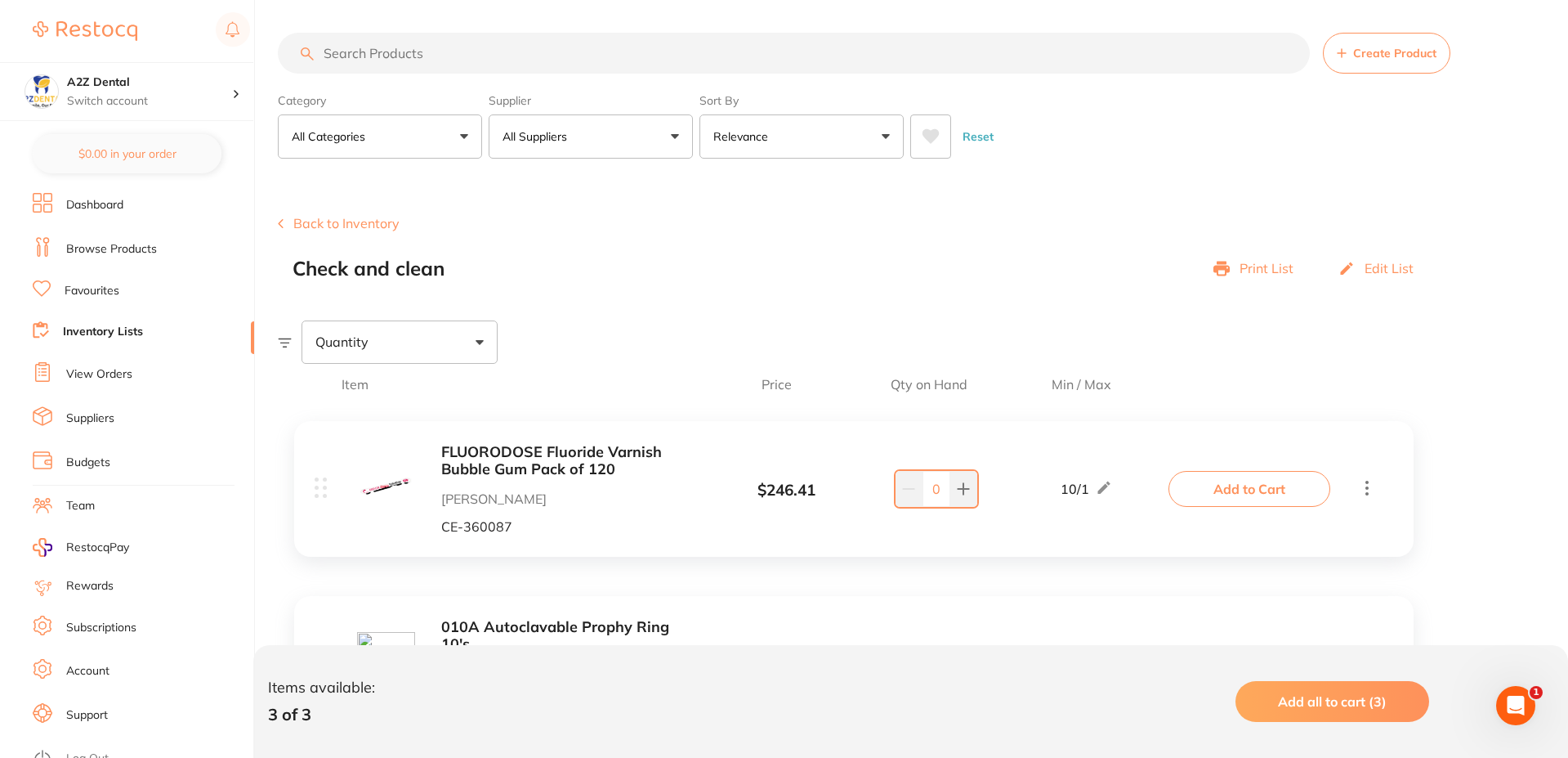
click at [82, 331] on link "Inventory Lists" at bounding box center [103, 332] width 80 height 16
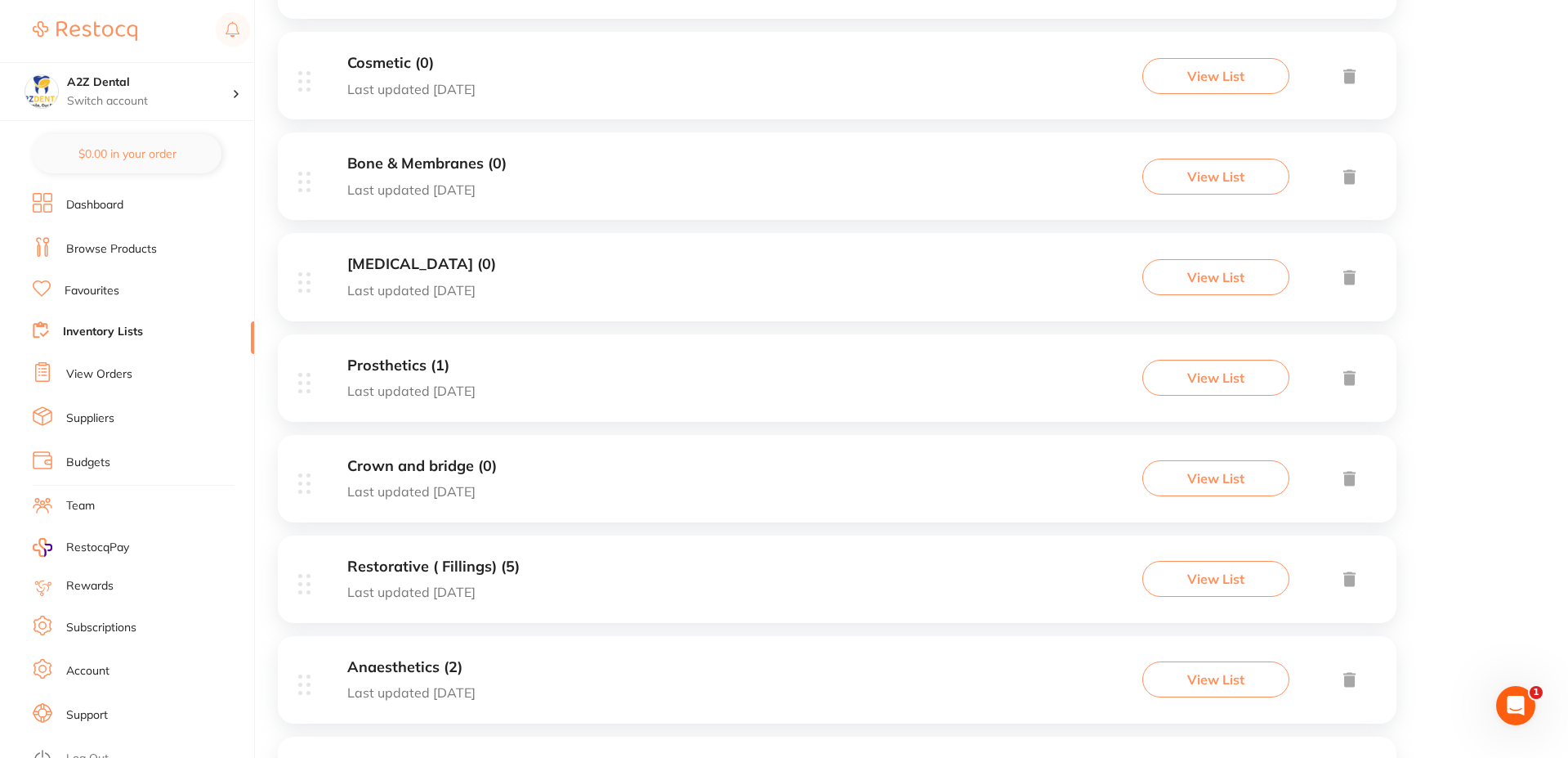
scroll to position [246, 0]
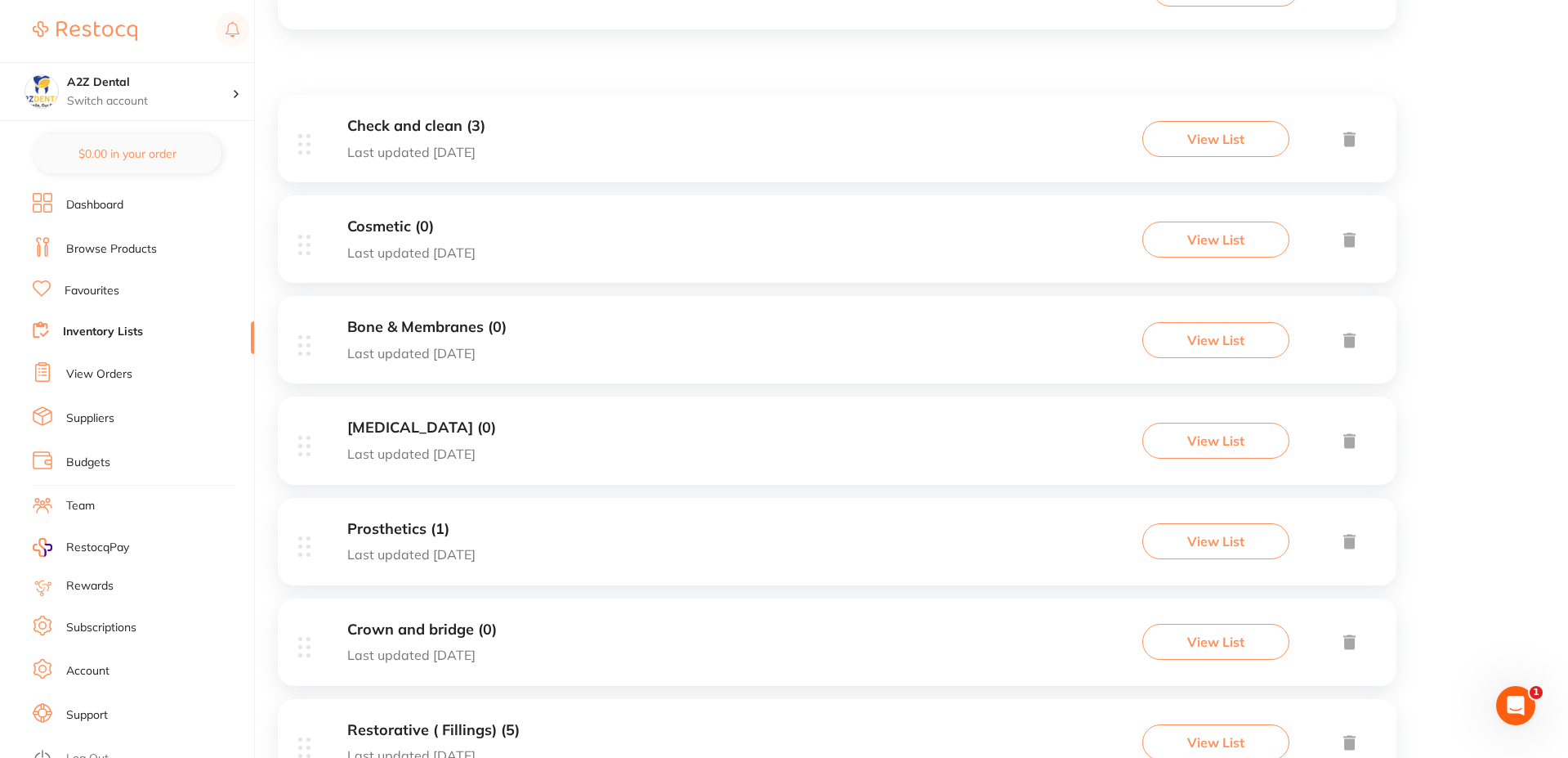
click at [383, 128] on h3 "Check and clean (3)" at bounding box center [417, 126] width 138 height 17
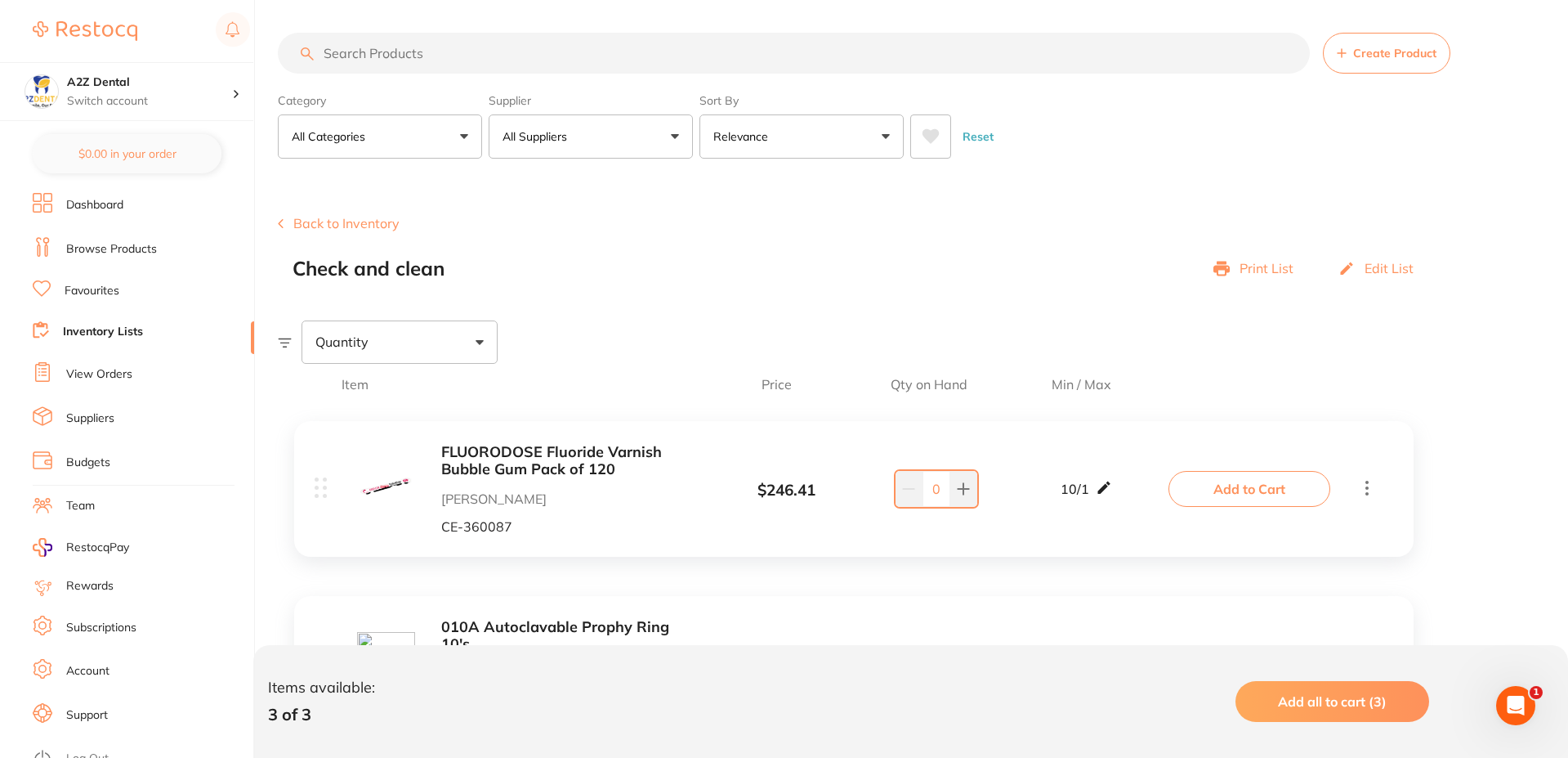
click at [1103, 488] on icon at bounding box center [1104, 488] width 12 height 12
drag, startPoint x: 1073, startPoint y: 495, endPoint x: 1054, endPoint y: 497, distance: 19.1
click at [1054, 497] on input "10" at bounding box center [1062, 497] width 33 height 27
type input "1"
